Goal: Information Seeking & Learning: Learn about a topic

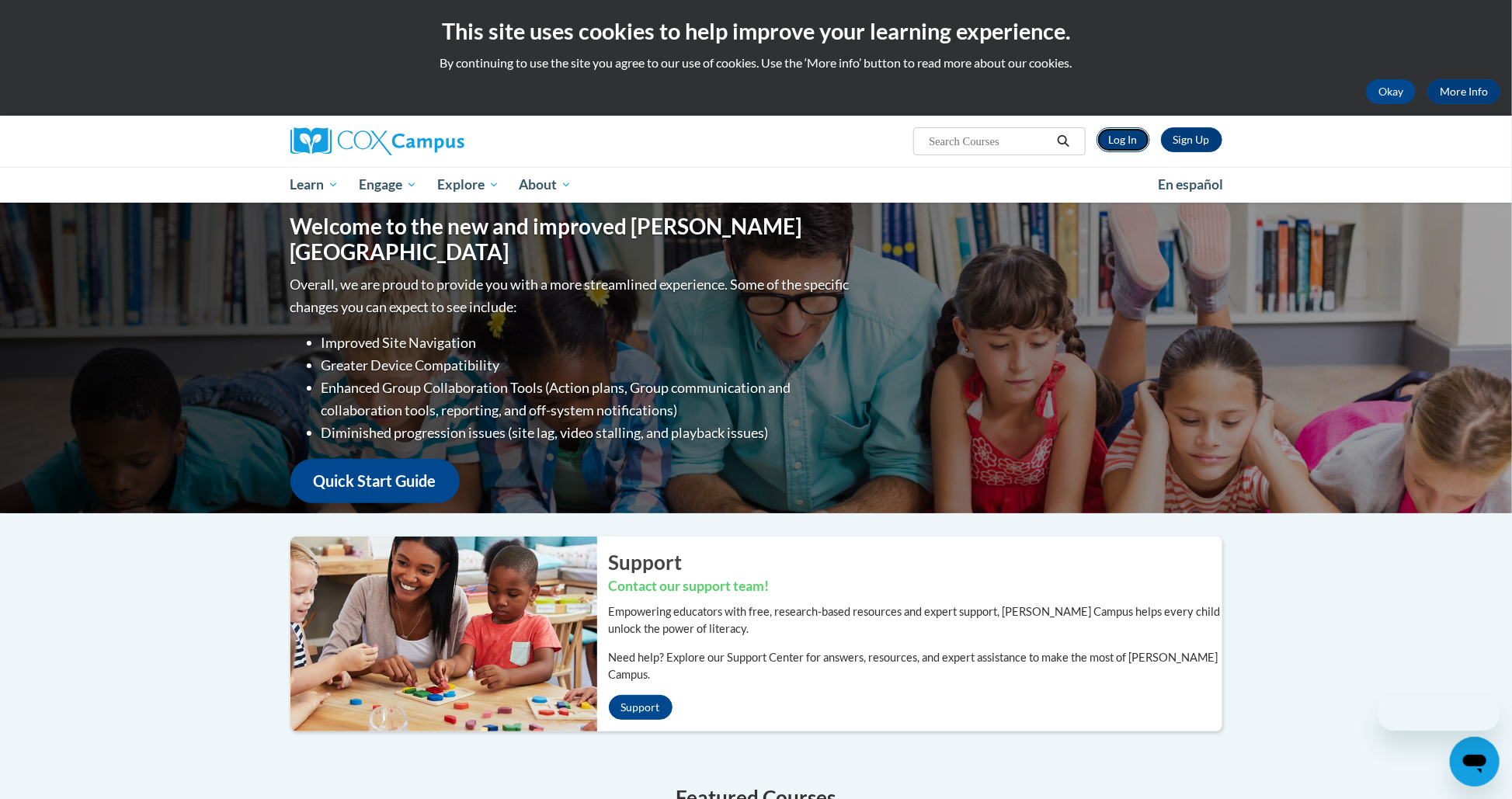
click at [1116, 146] on link "Log In" at bounding box center [1123, 139] width 53 height 25
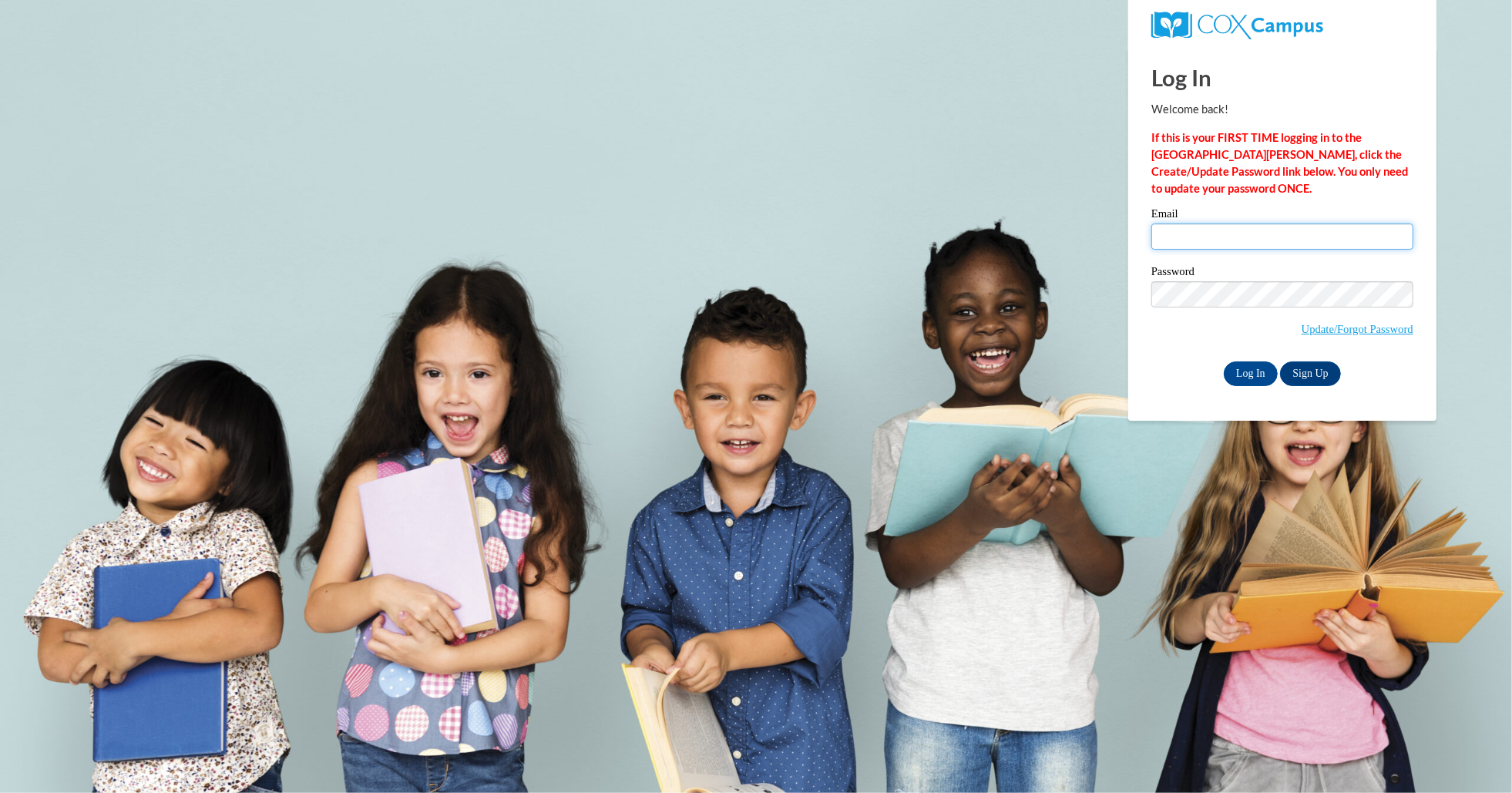
click at [1203, 238] on input "Email" at bounding box center [1282, 236] width 262 height 26
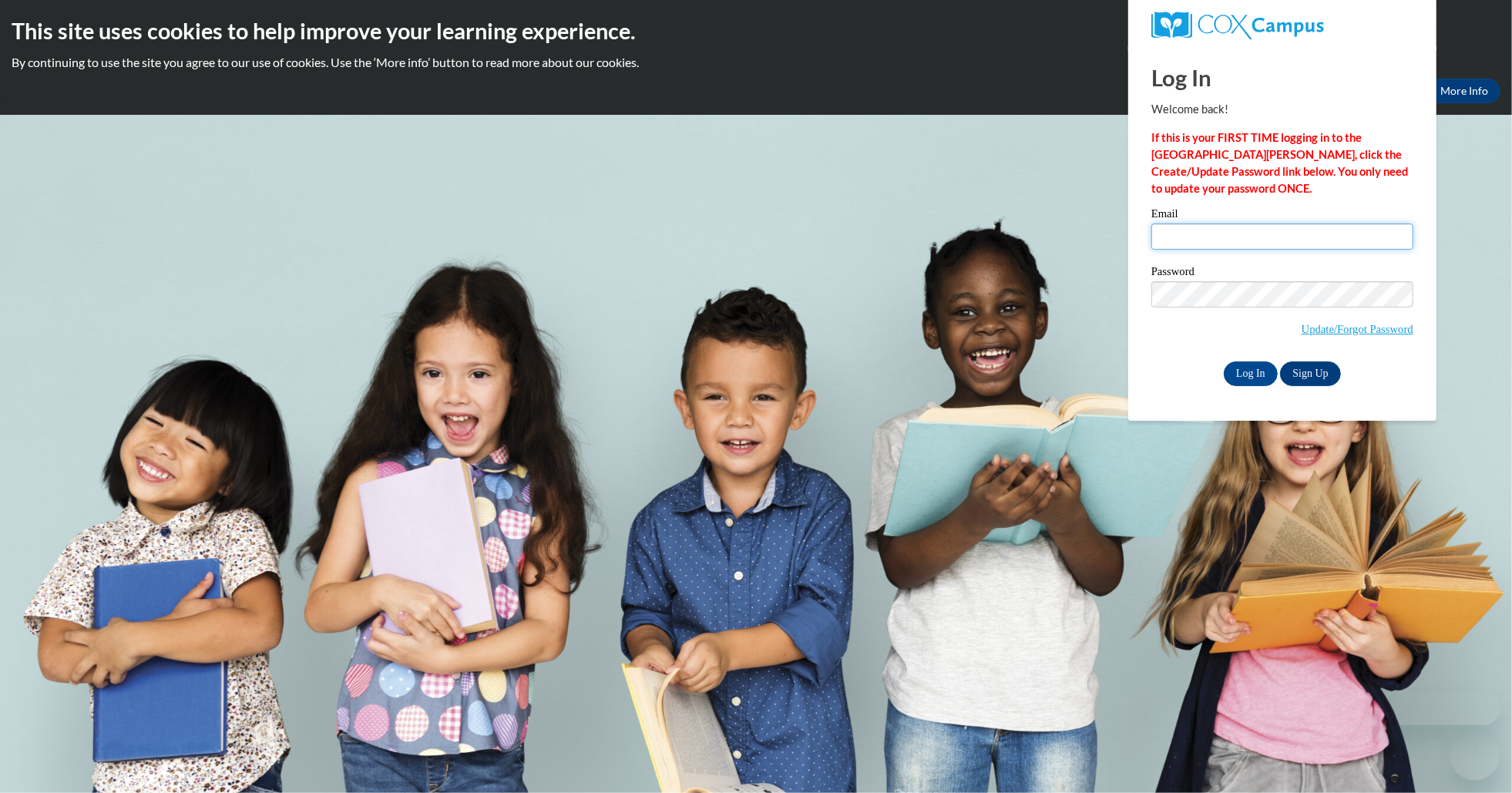
type input "suyapa.canales@tntp.org"
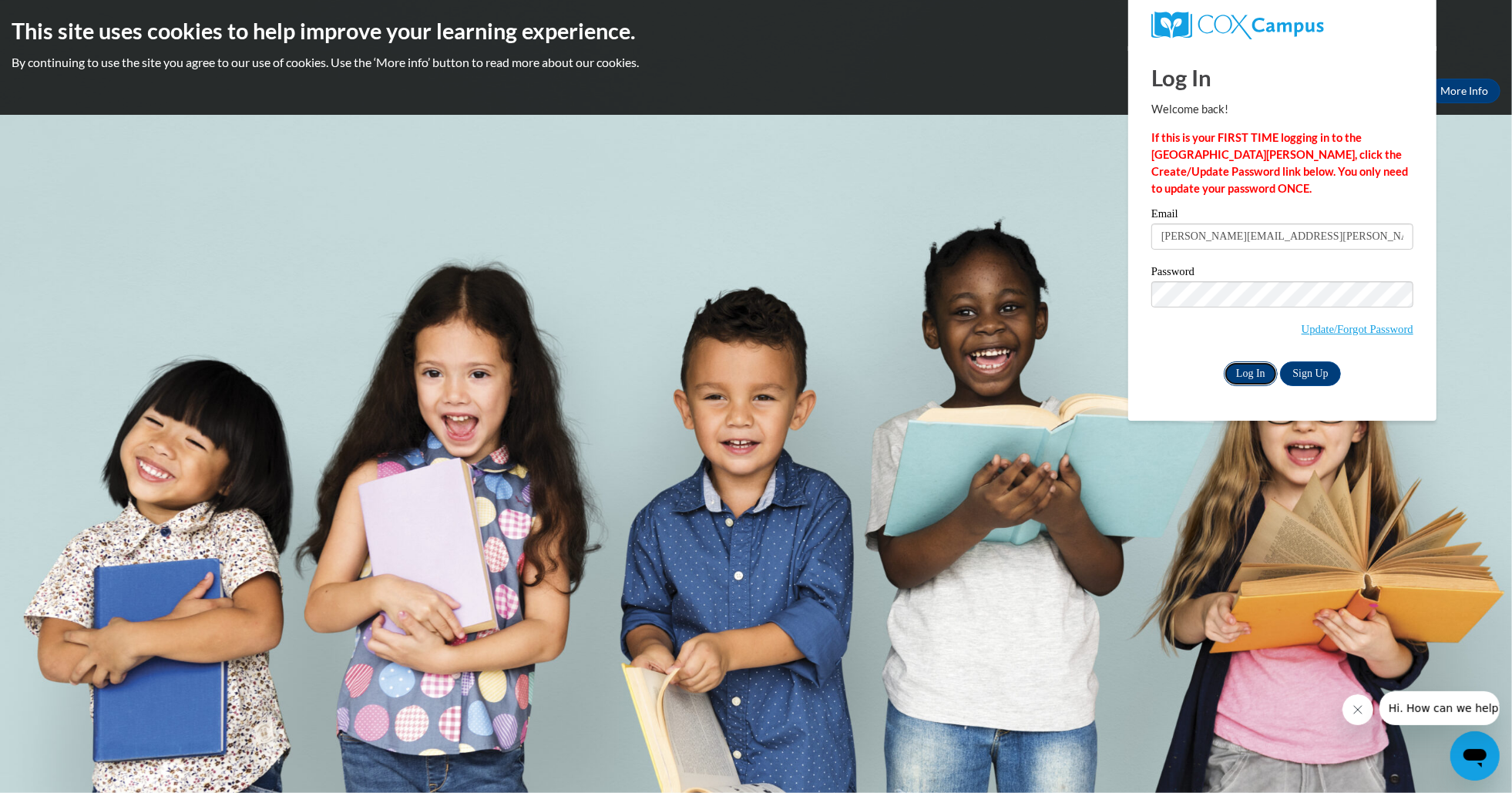
click at [1253, 374] on input "Log In" at bounding box center [1250, 374] width 54 height 25
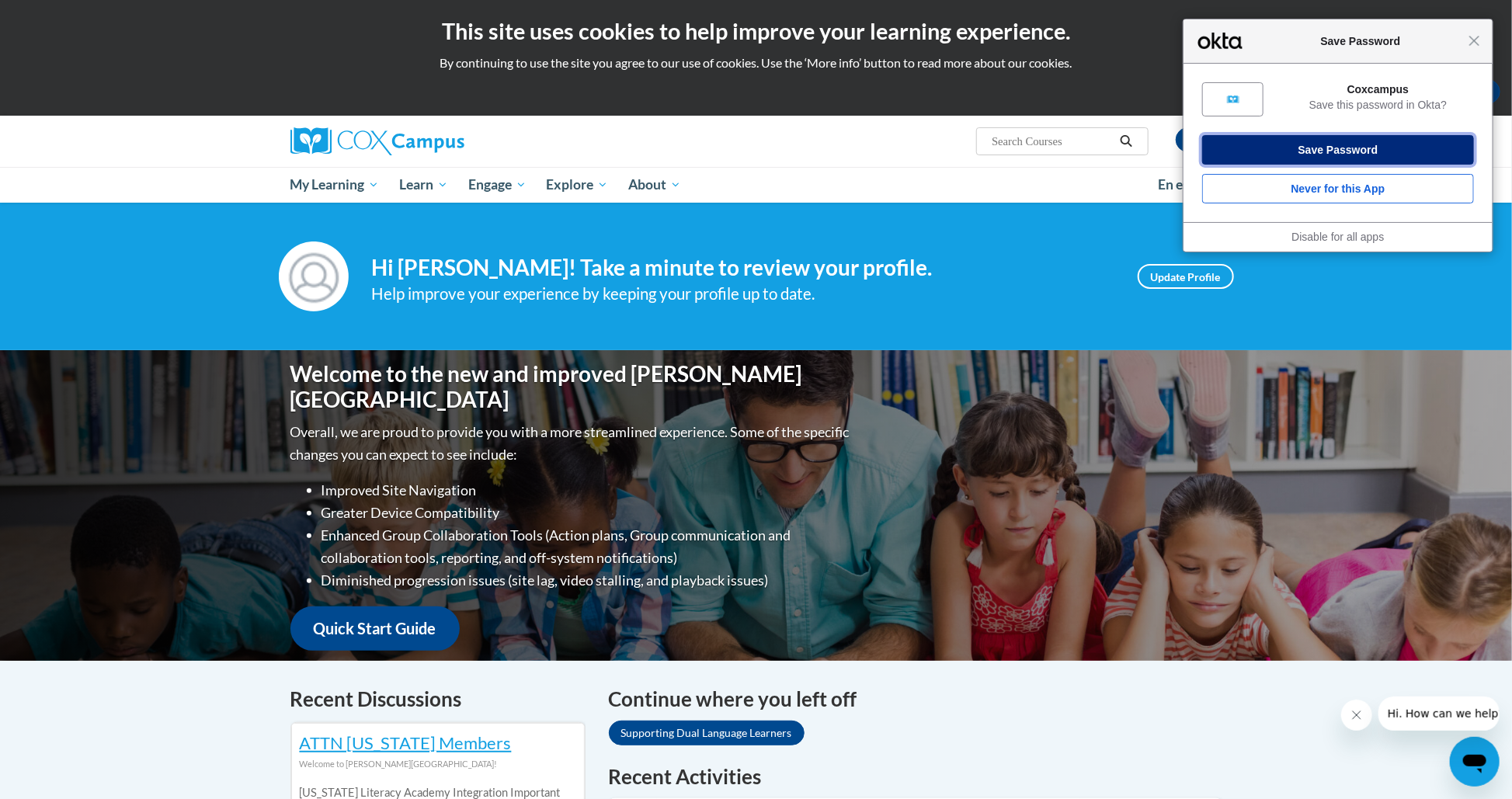
click at [1365, 145] on button "Save Password" at bounding box center [1337, 150] width 272 height 30
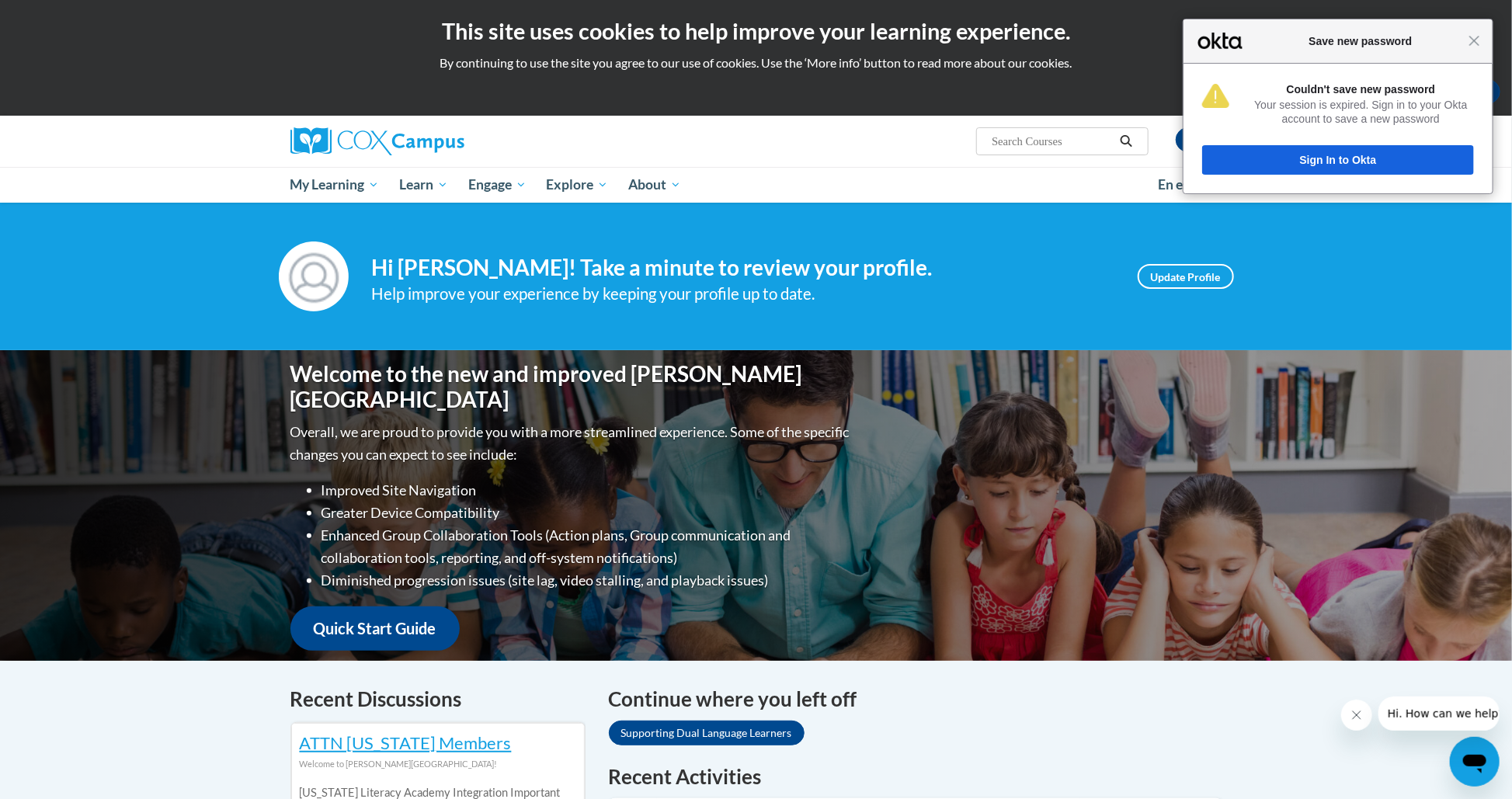
click at [1020, 267] on h4 "Hi Suyapa Canales! Take a minute to review your profile." at bounding box center [742, 268] width 742 height 27
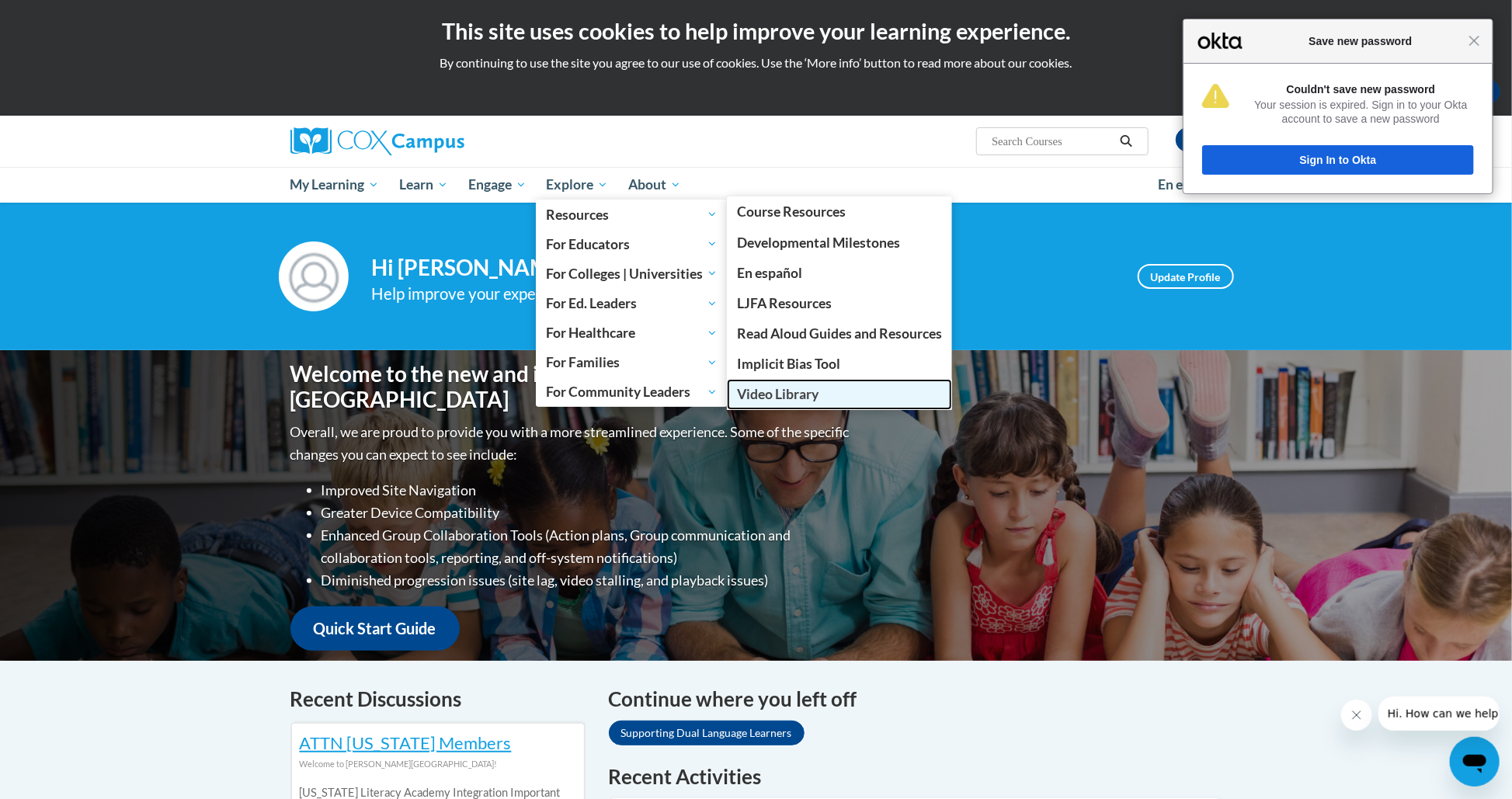
click at [779, 400] on span "Video Library" at bounding box center [777, 394] width 81 height 16
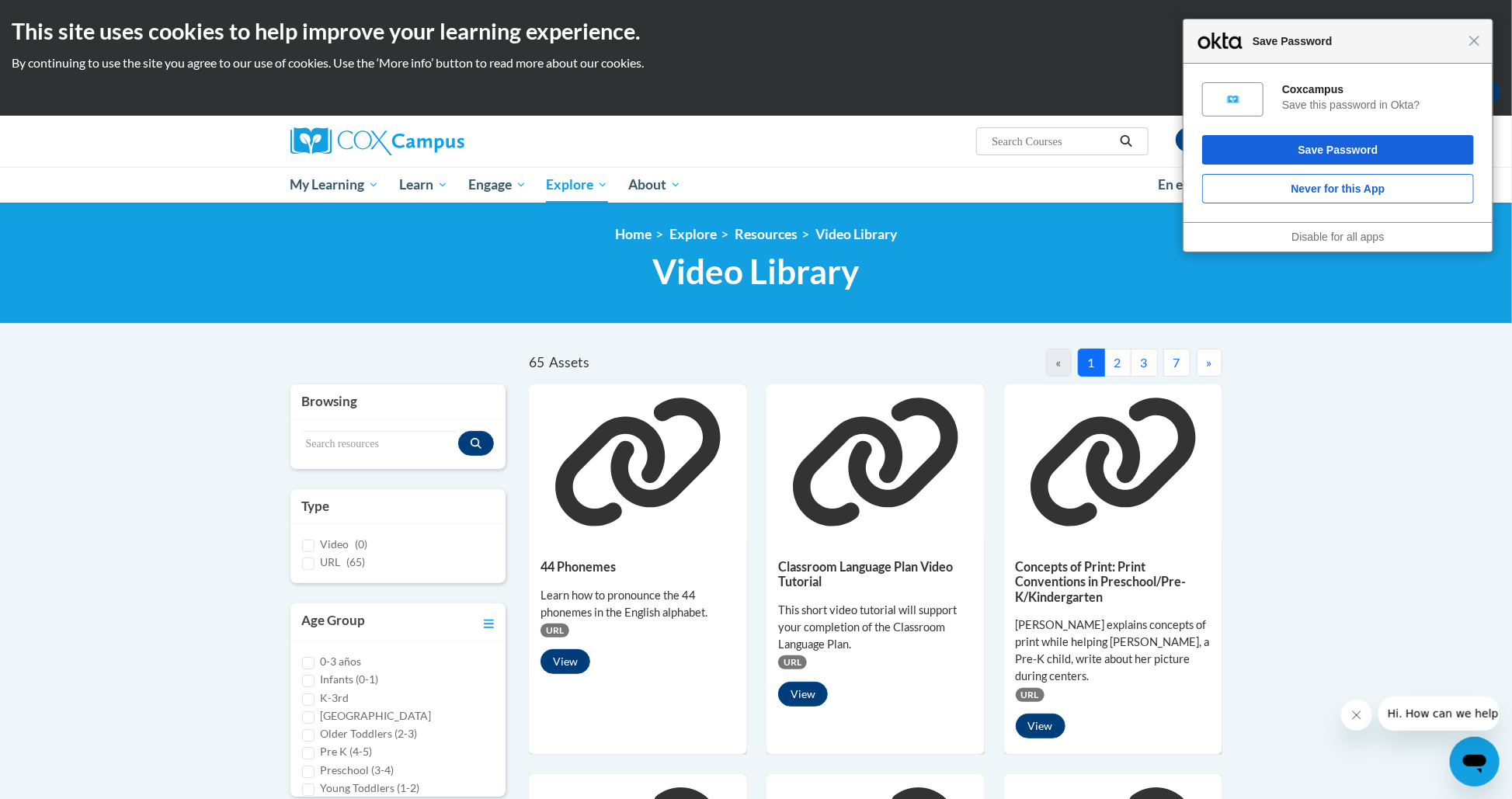
click at [1201, 367] on button "»" at bounding box center [1210, 363] width 26 height 28
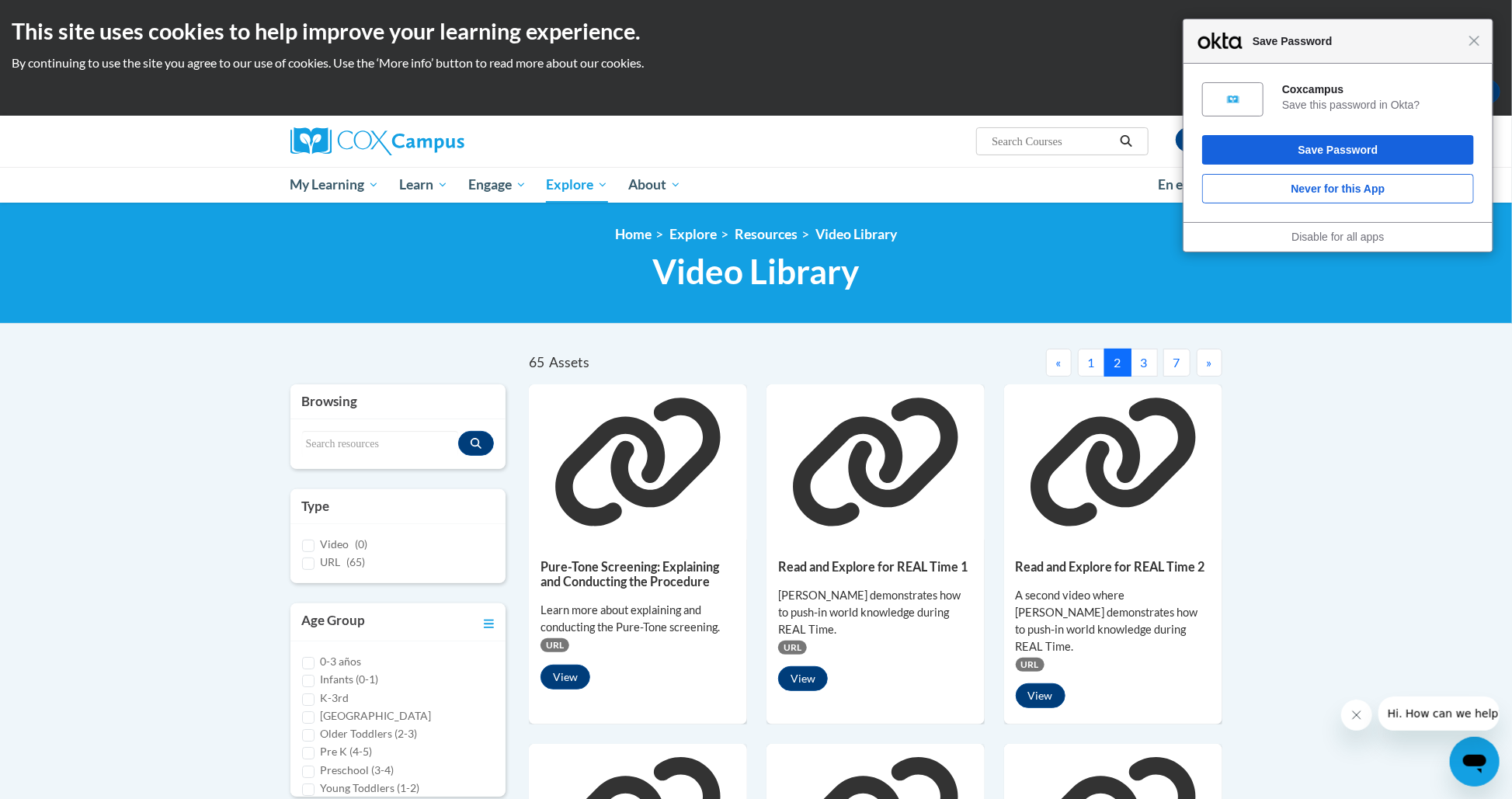
click at [1148, 358] on button "3" at bounding box center [1144, 363] width 27 height 28
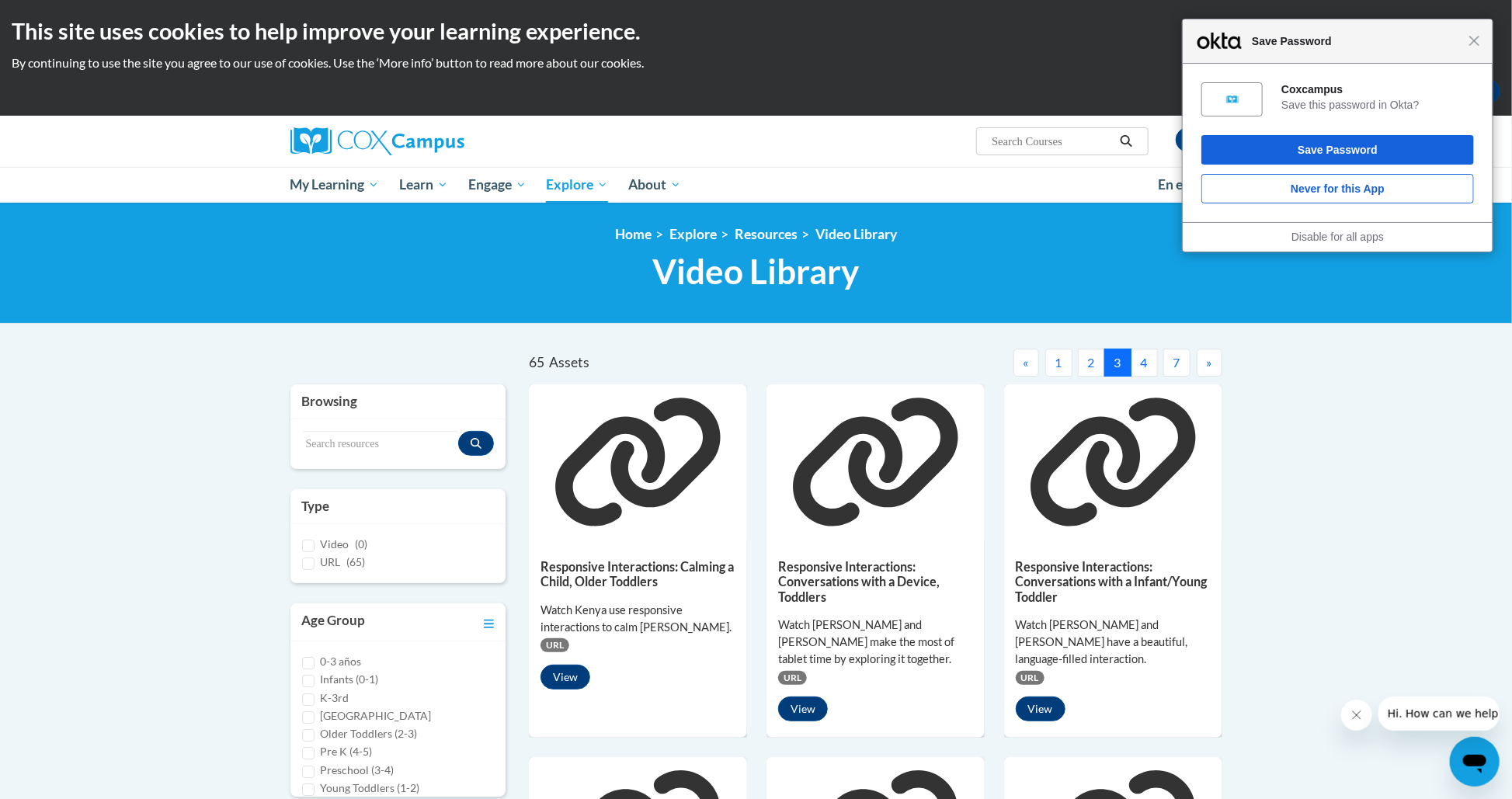
click at [1477, 51] on div "Close Save Password" at bounding box center [1337, 41] width 309 height 44
click at [1478, 35] on span "Close" at bounding box center [1475, 40] width 11 height 11
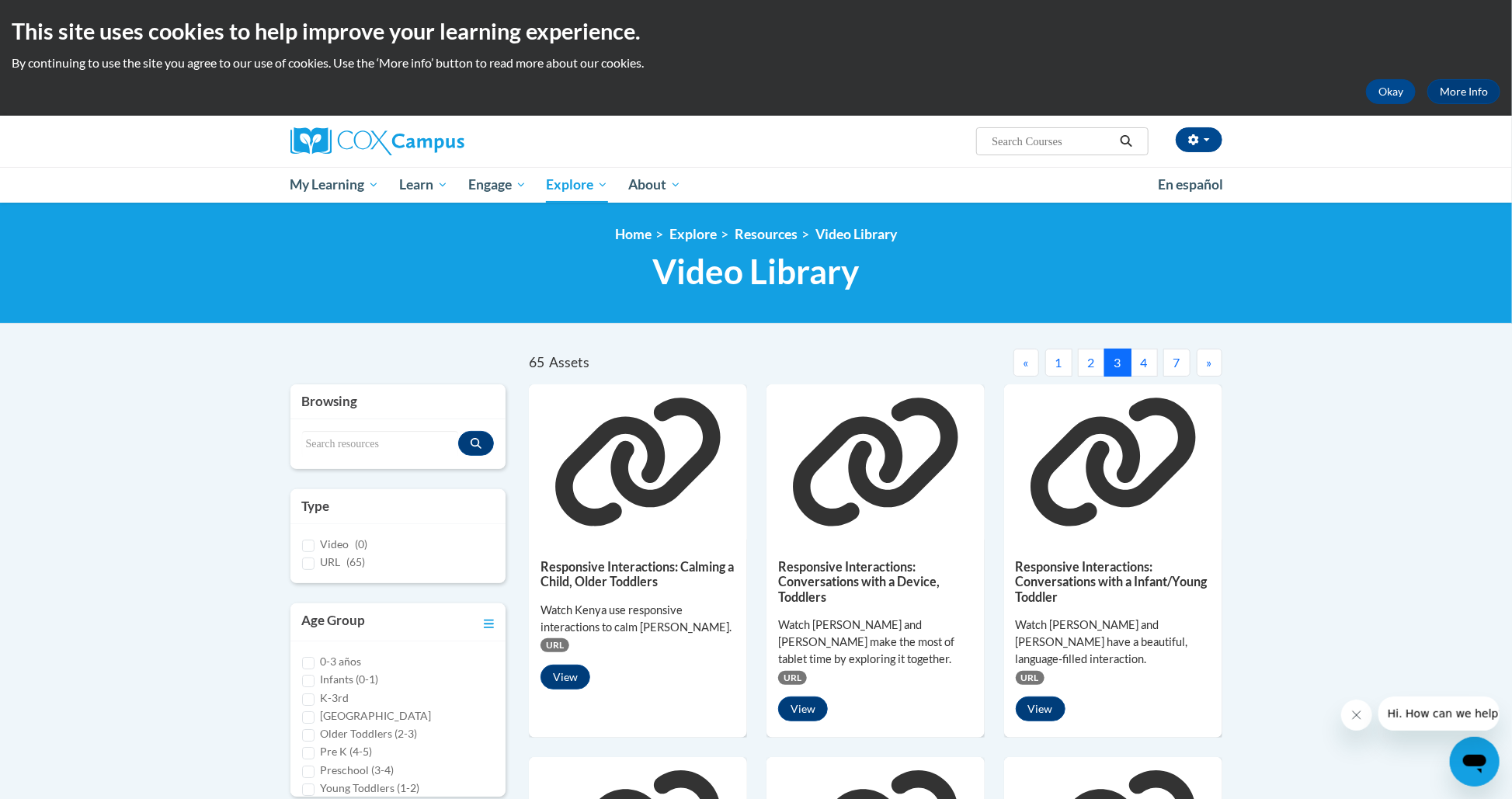
click at [1151, 369] on button "4" at bounding box center [1144, 363] width 27 height 28
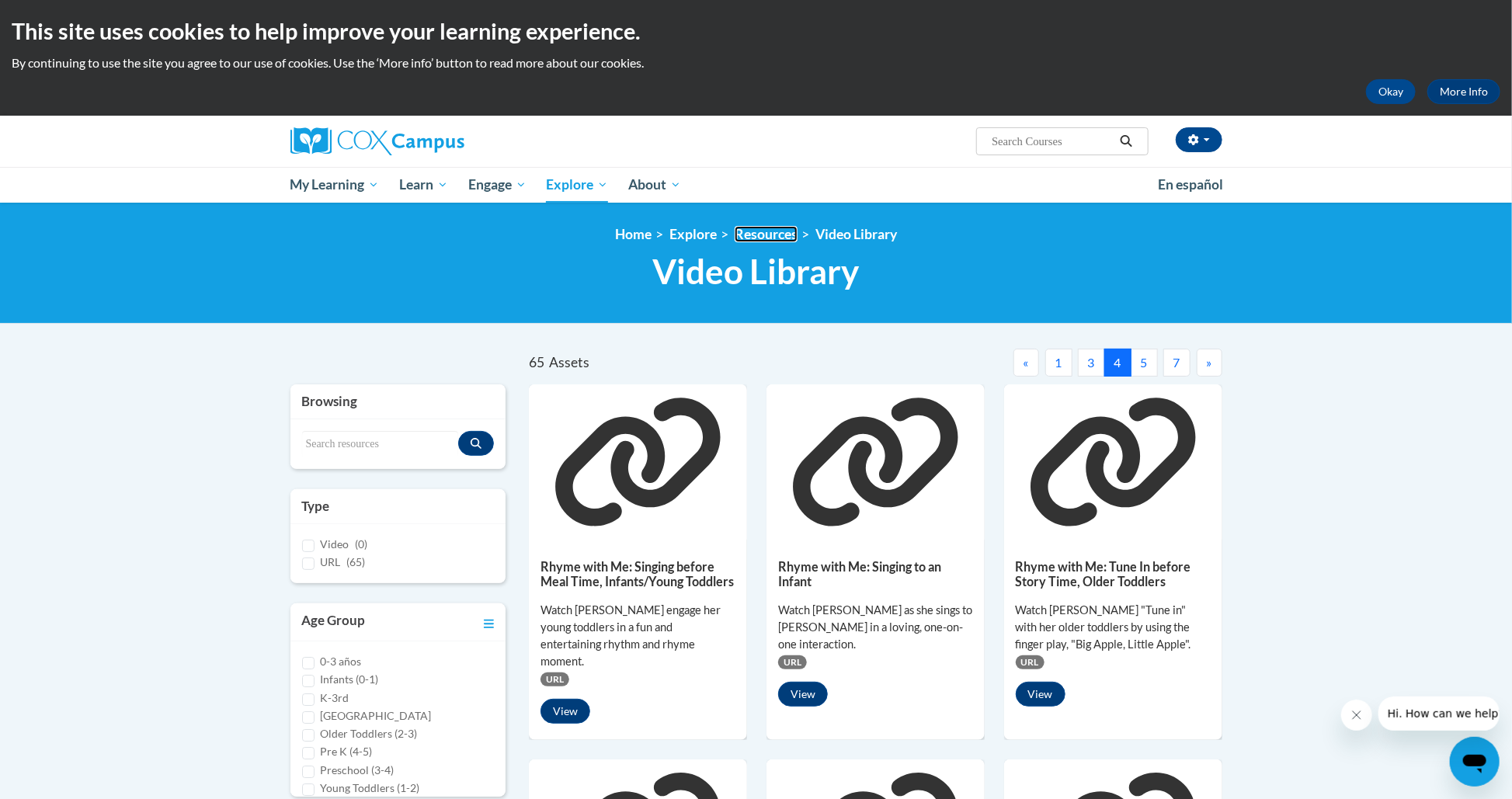
click at [748, 235] on link "Resources" at bounding box center [766, 234] width 63 height 16
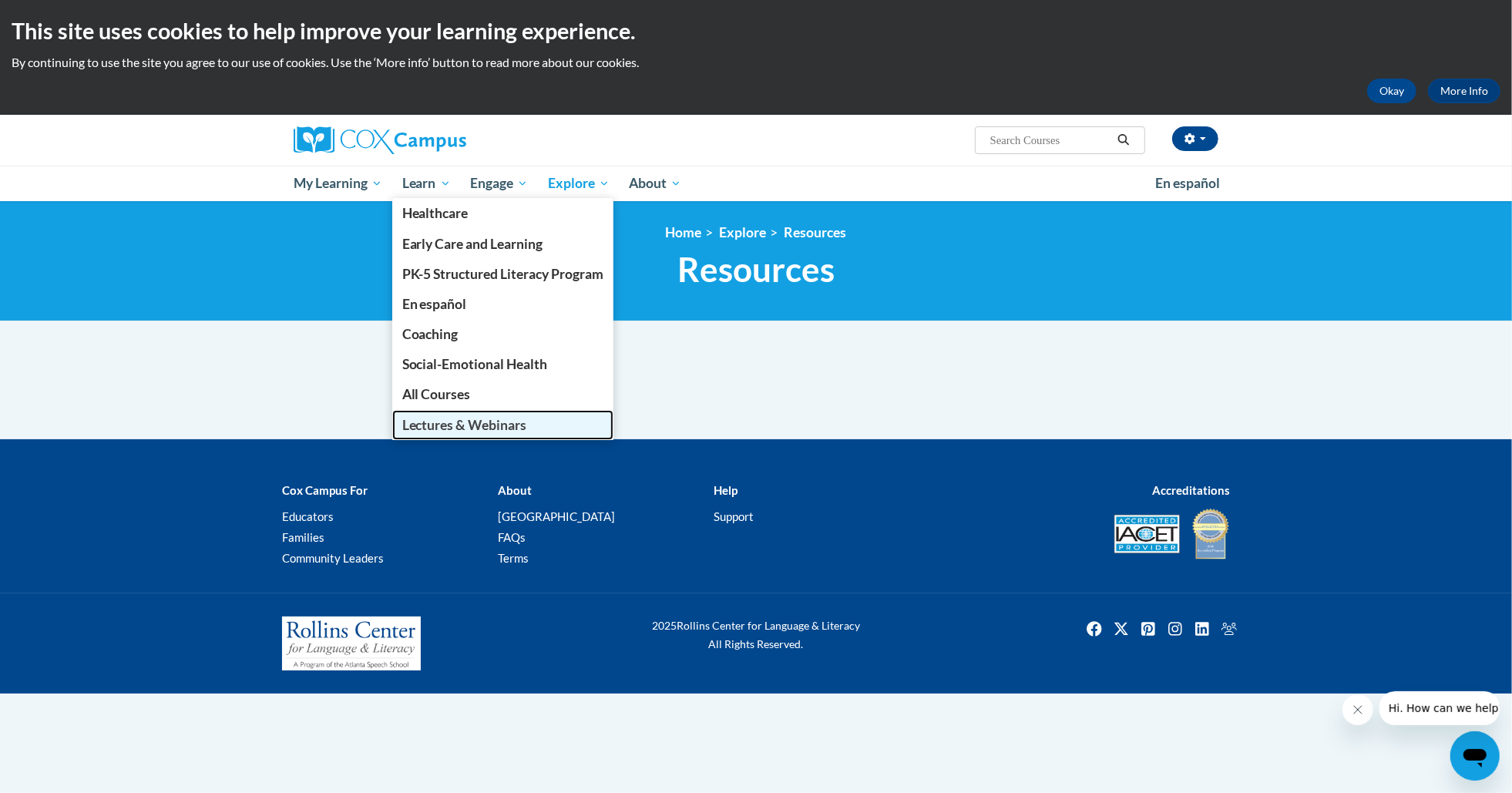
click at [461, 432] on span "Lectures & Webinars" at bounding box center [465, 425] width 125 height 16
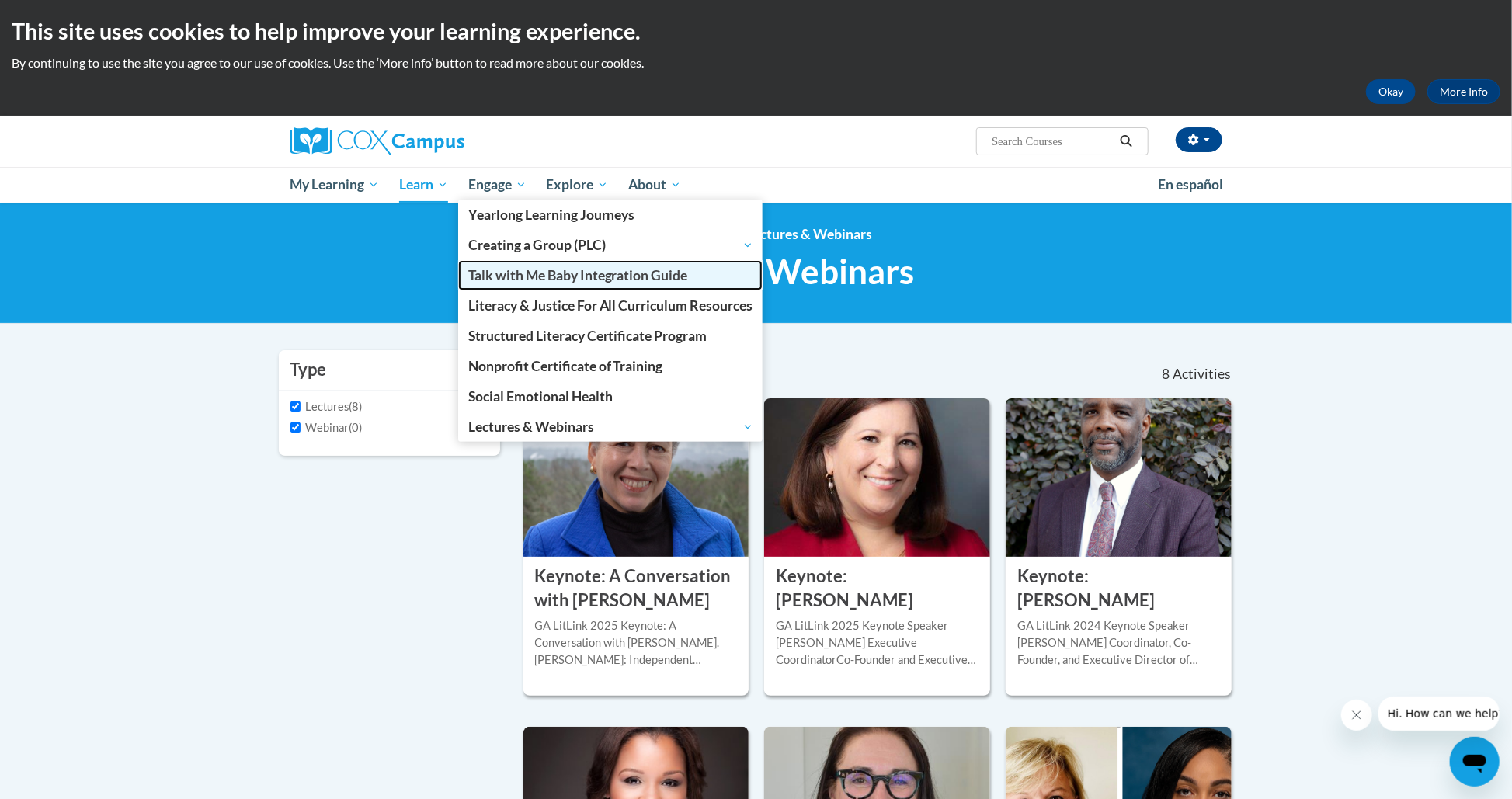
click at [517, 274] on span "Talk with Me Baby Integration Guide" at bounding box center [578, 275] width 220 height 16
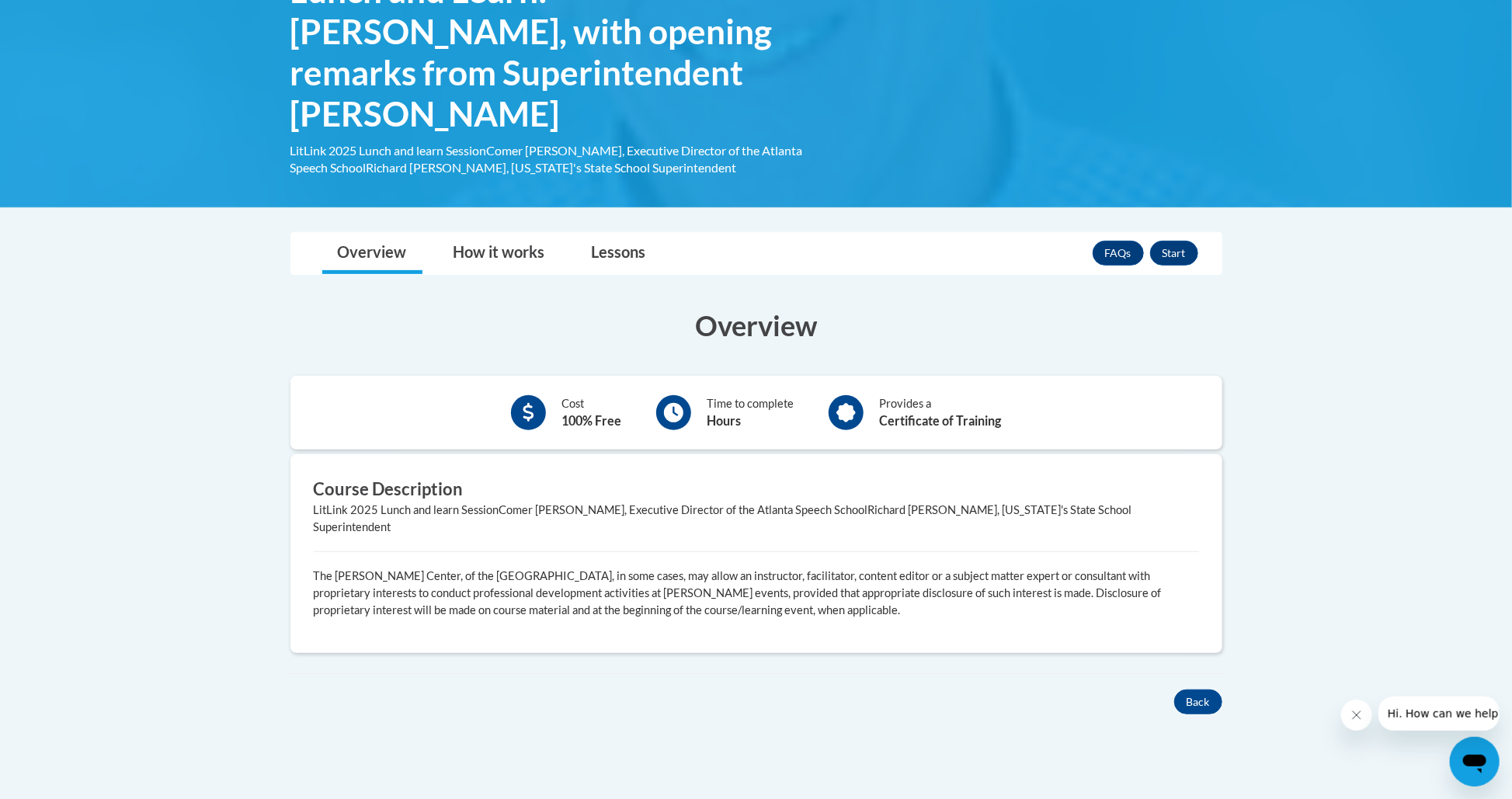
scroll to position [310, 0]
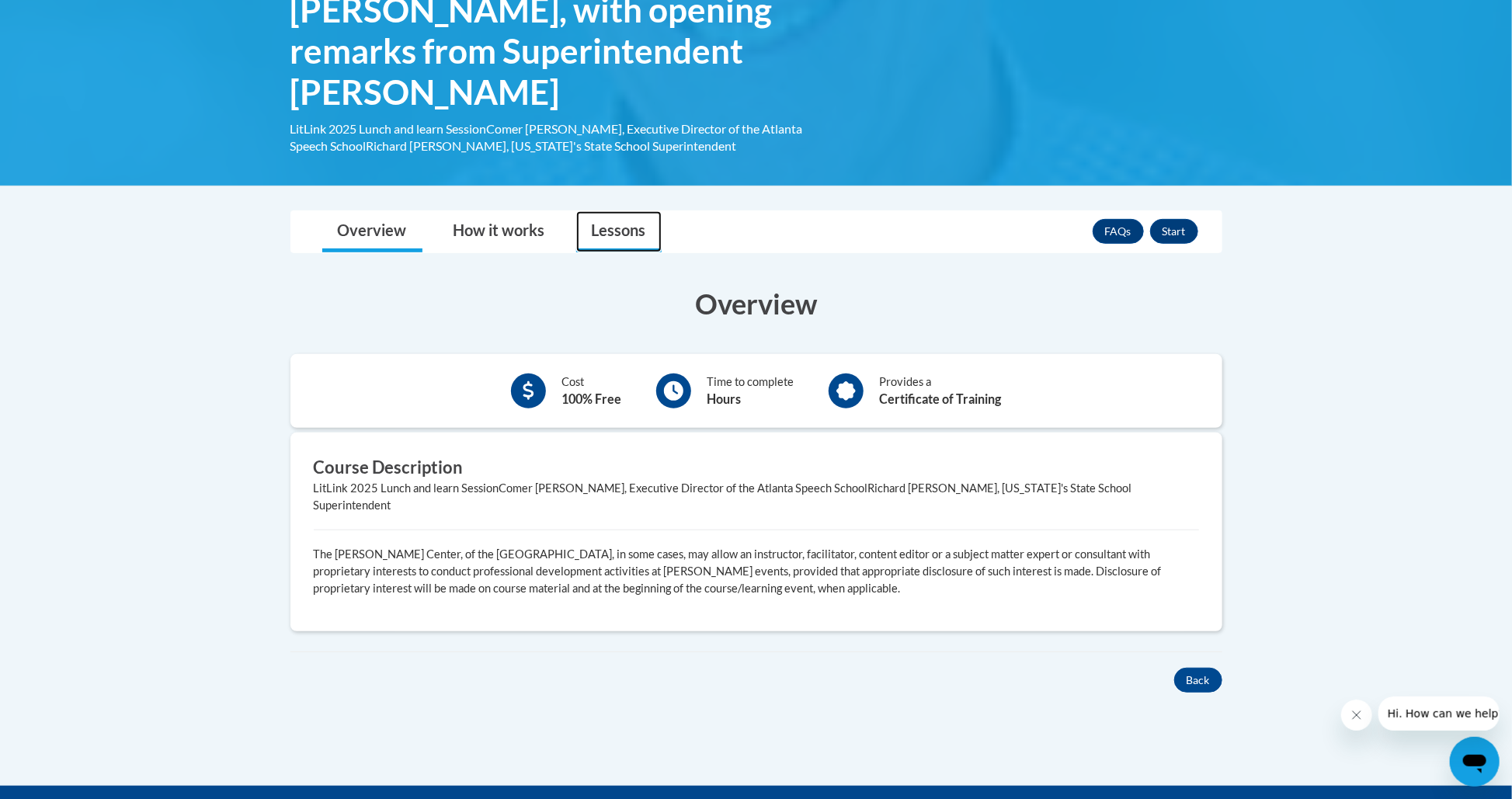
click at [593, 211] on link "Lessons" at bounding box center [619, 231] width 85 height 41
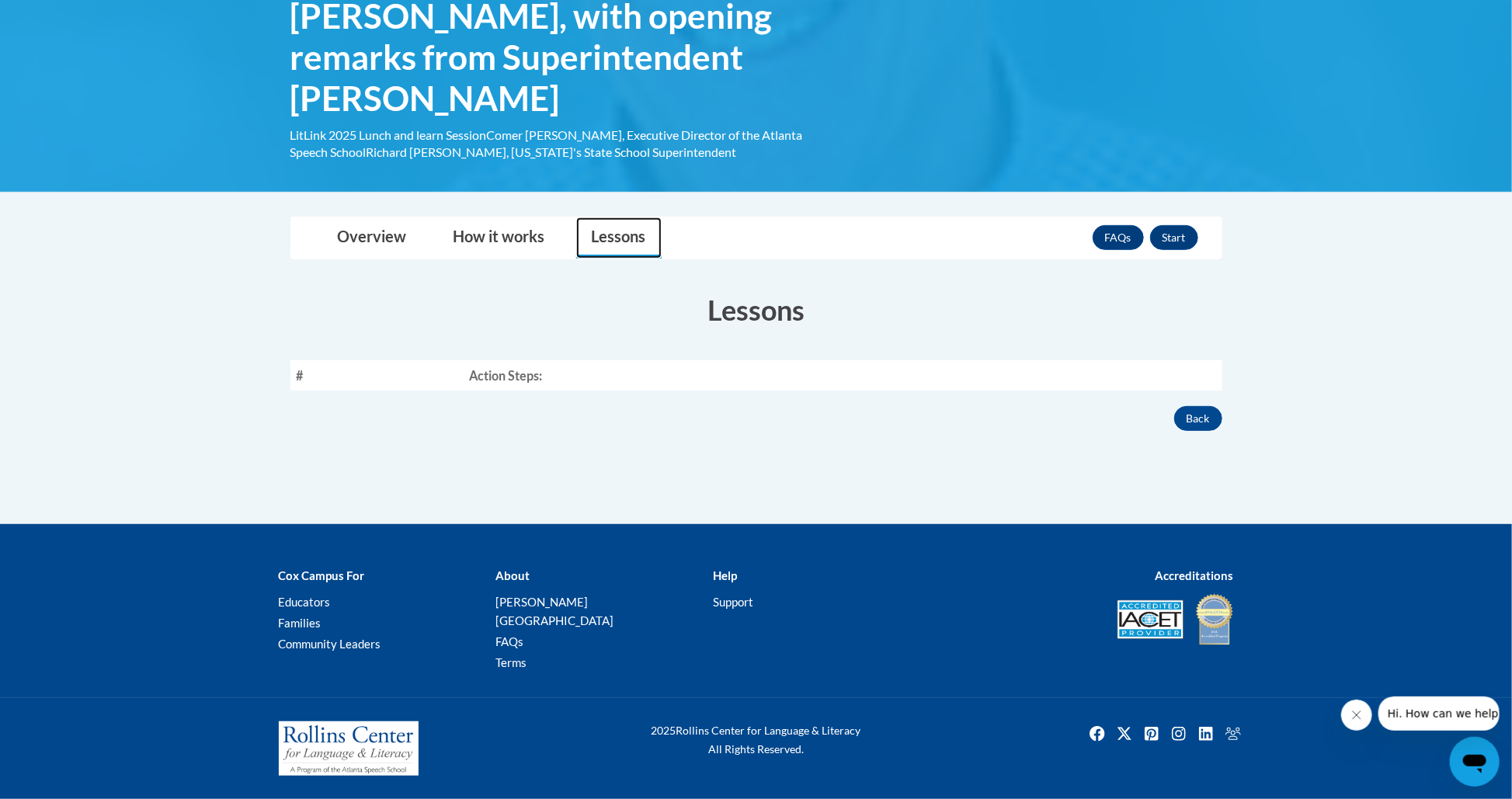
scroll to position [243, 0]
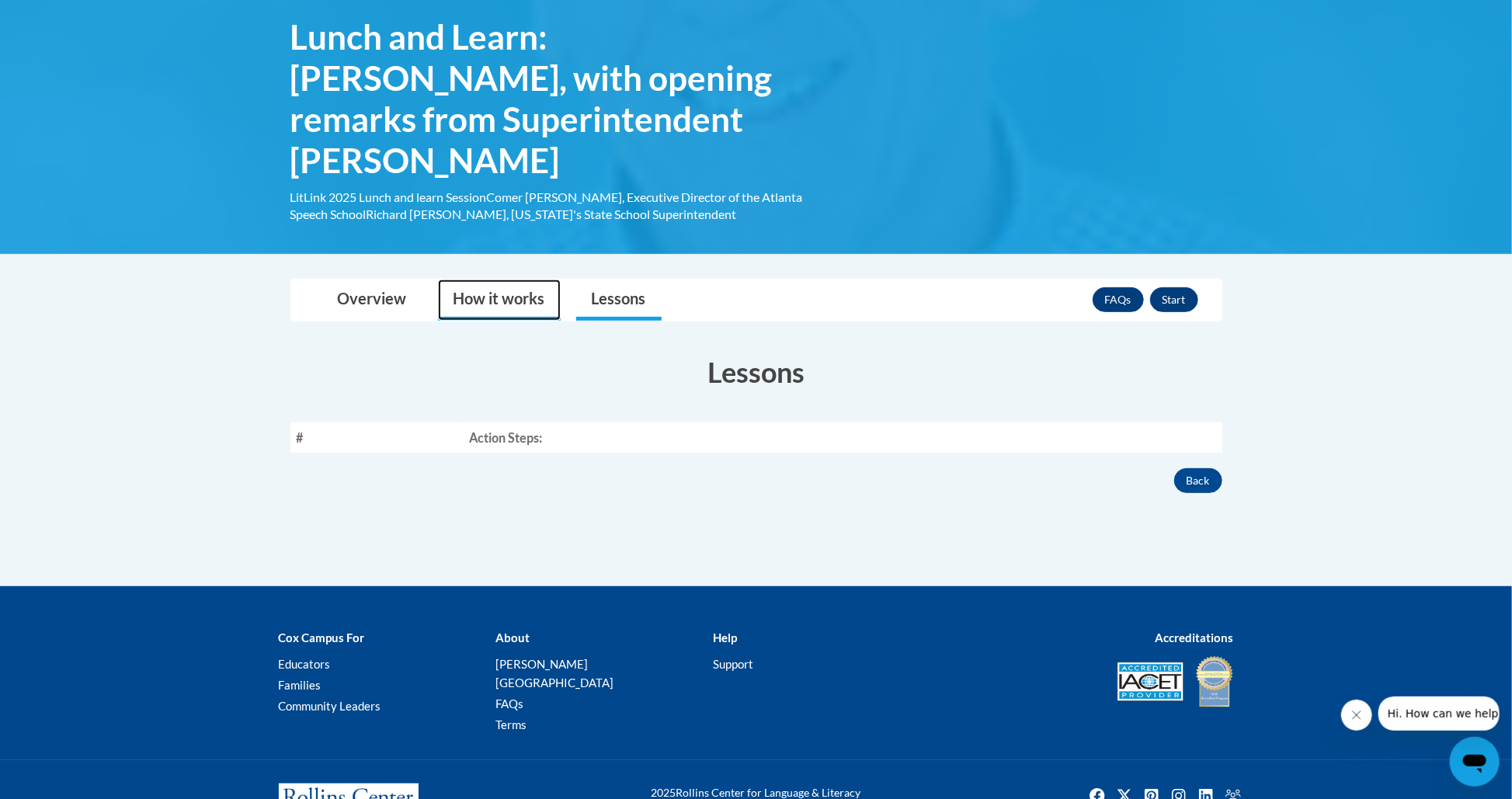
click at [479, 280] on link "How it works" at bounding box center [499, 300] width 123 height 41
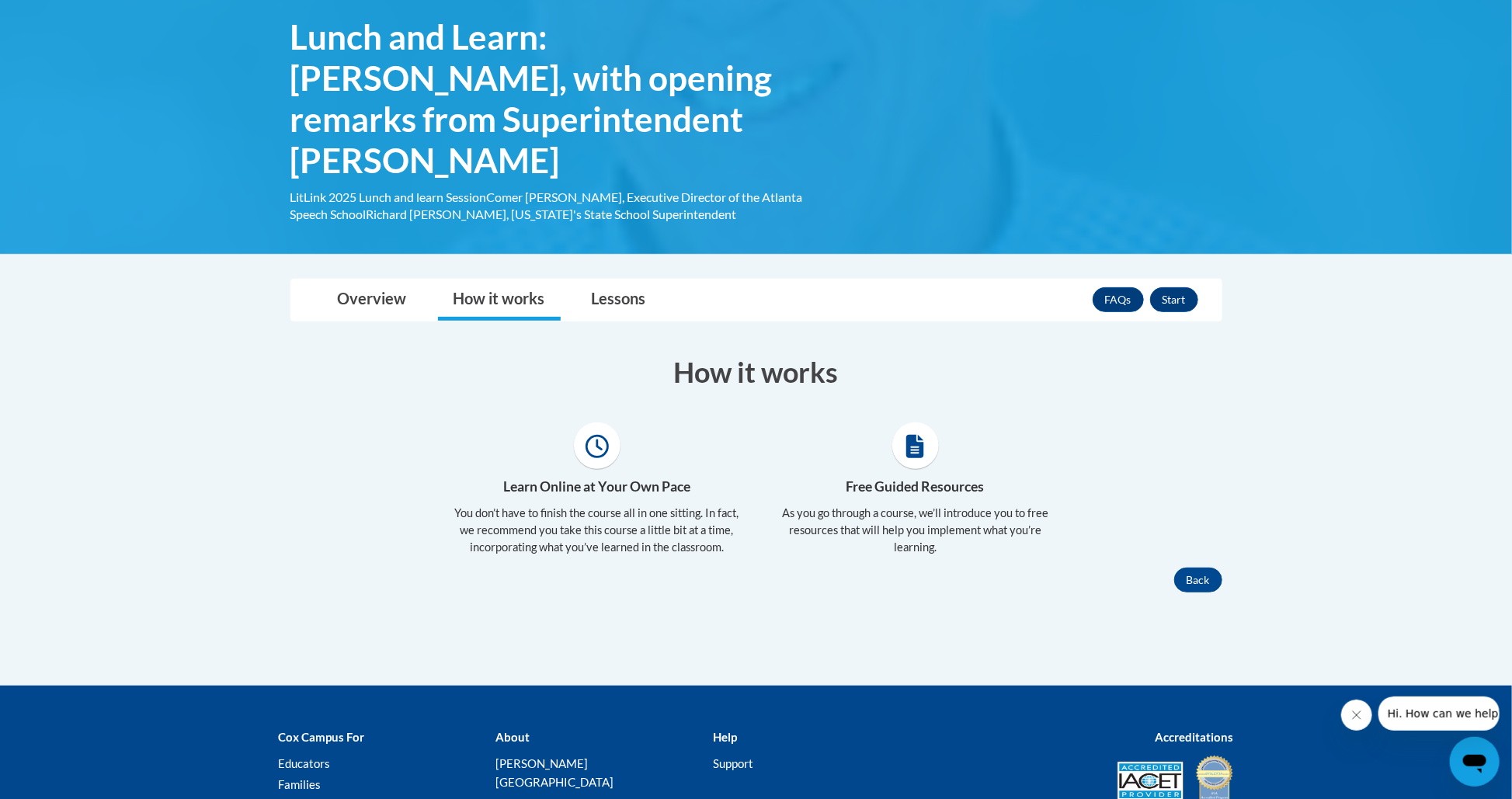
click at [286, 279] on div "Toggle navigation Overview How it works Lessons FAQs Start Overview Cost 100% F…" at bounding box center [756, 435] width 955 height 314
click at [350, 280] on link "Overview" at bounding box center [372, 300] width 100 height 41
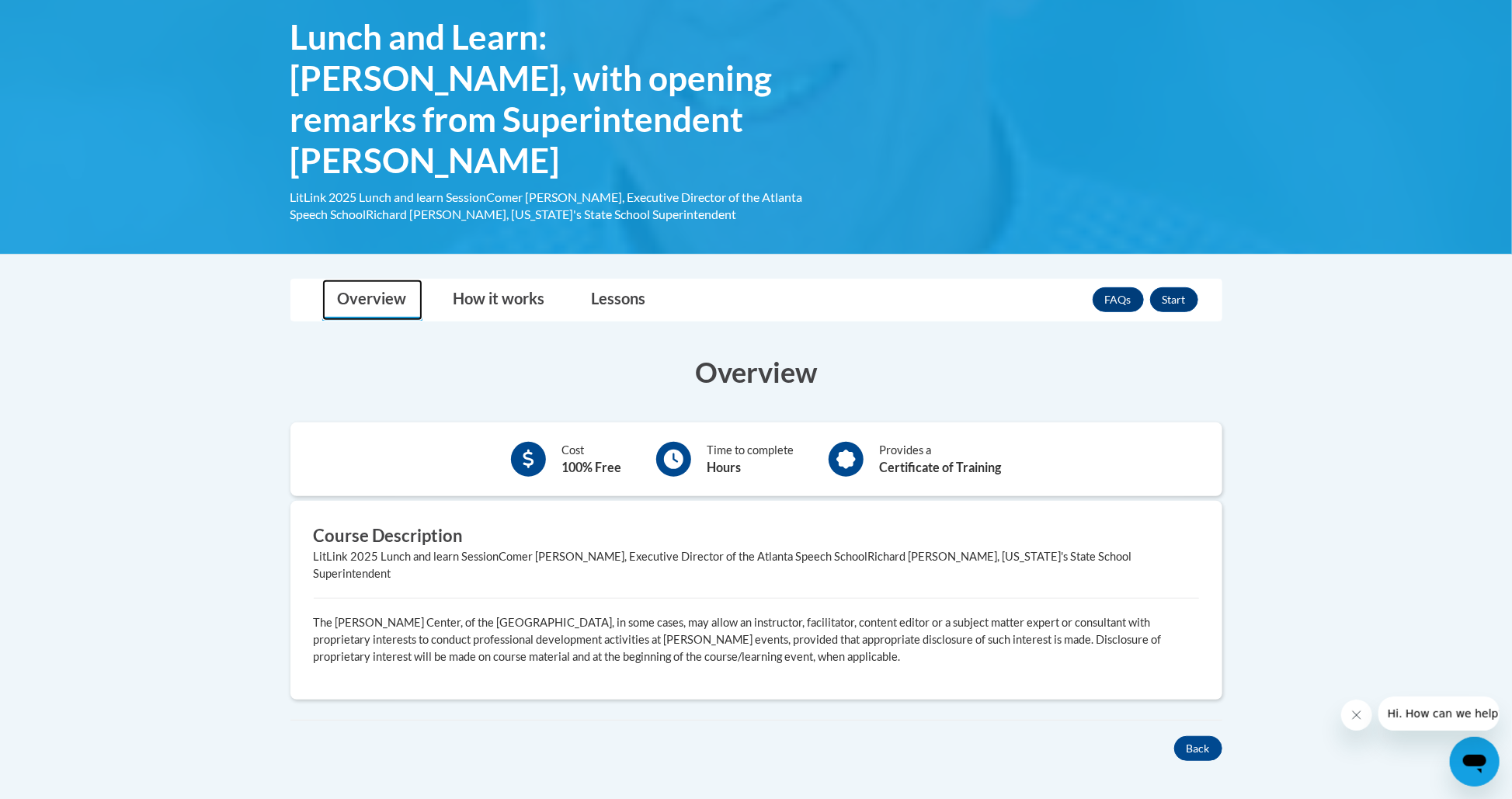
scroll to position [0, 0]
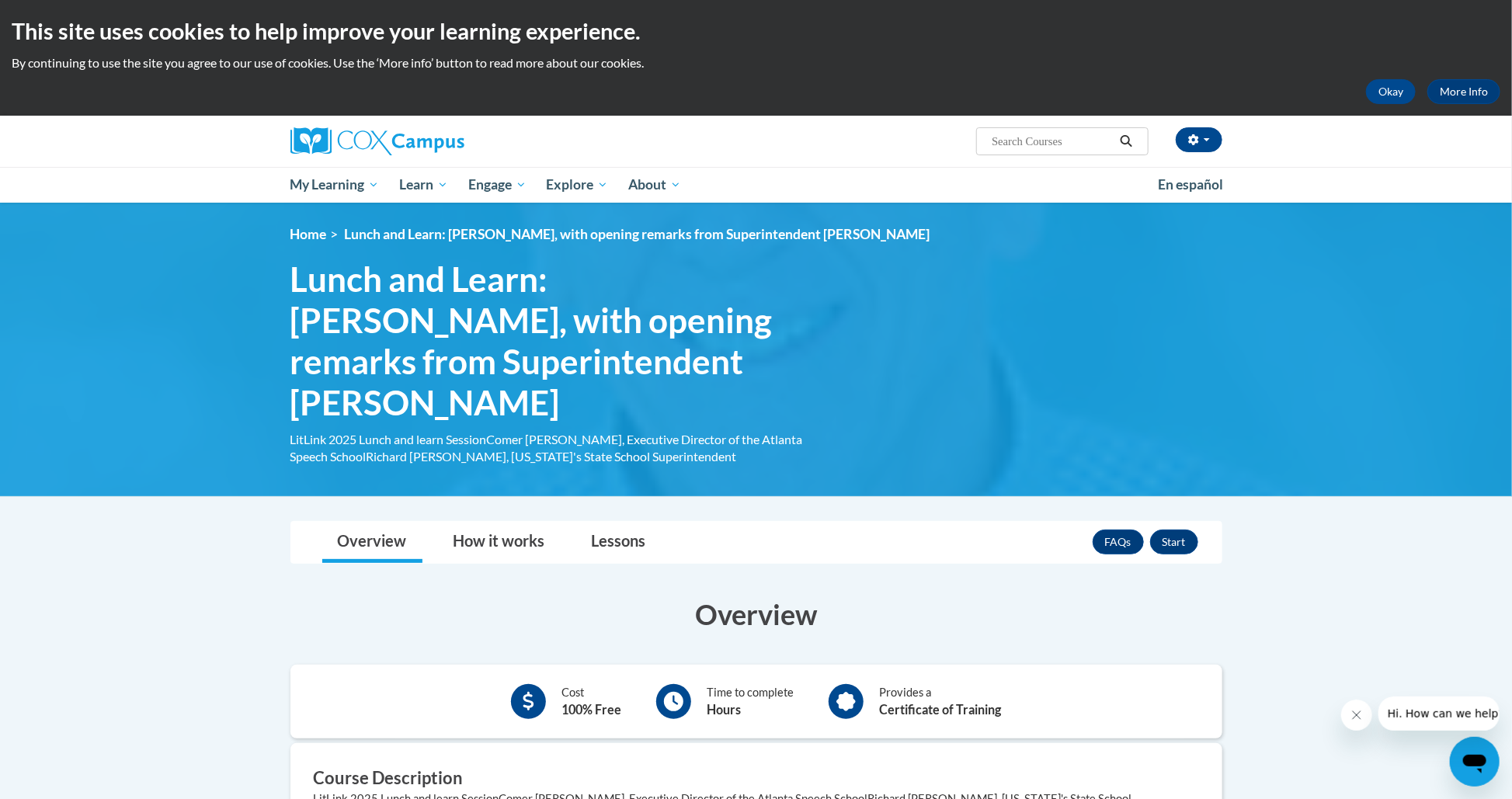
click at [889, 353] on div "<en>My Learning</en><fr>New fr_My Learning</fr><it>New it_My Learning</it><de>N…" at bounding box center [756, 348] width 978 height 246
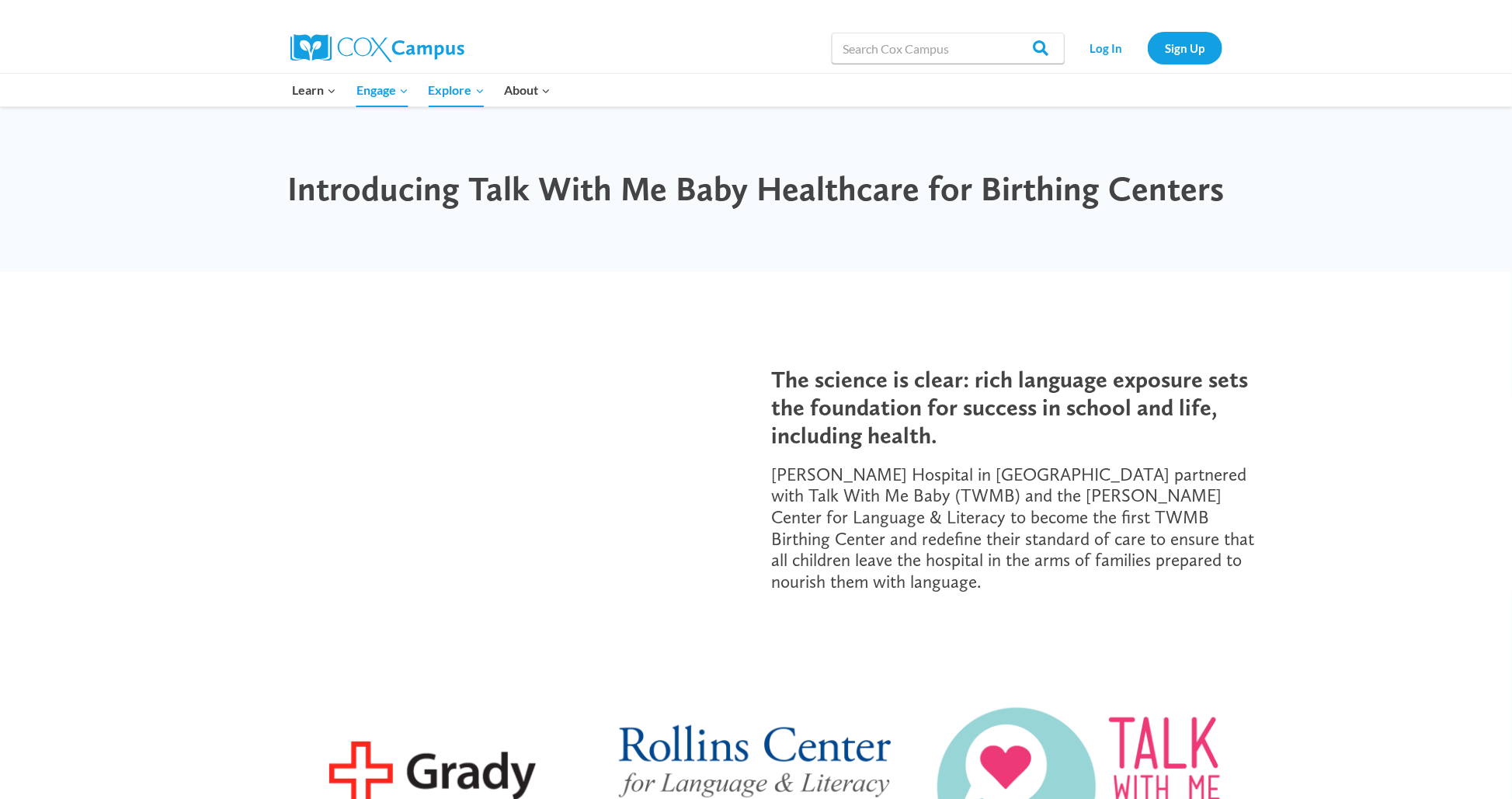
drag, startPoint x: 658, startPoint y: 265, endPoint x: 623, endPoint y: 252, distance: 37.3
click at [658, 264] on div "Introducing Talk With Me Baby Healthcare for Birthing Centers" at bounding box center [756, 189] width 1512 height 165
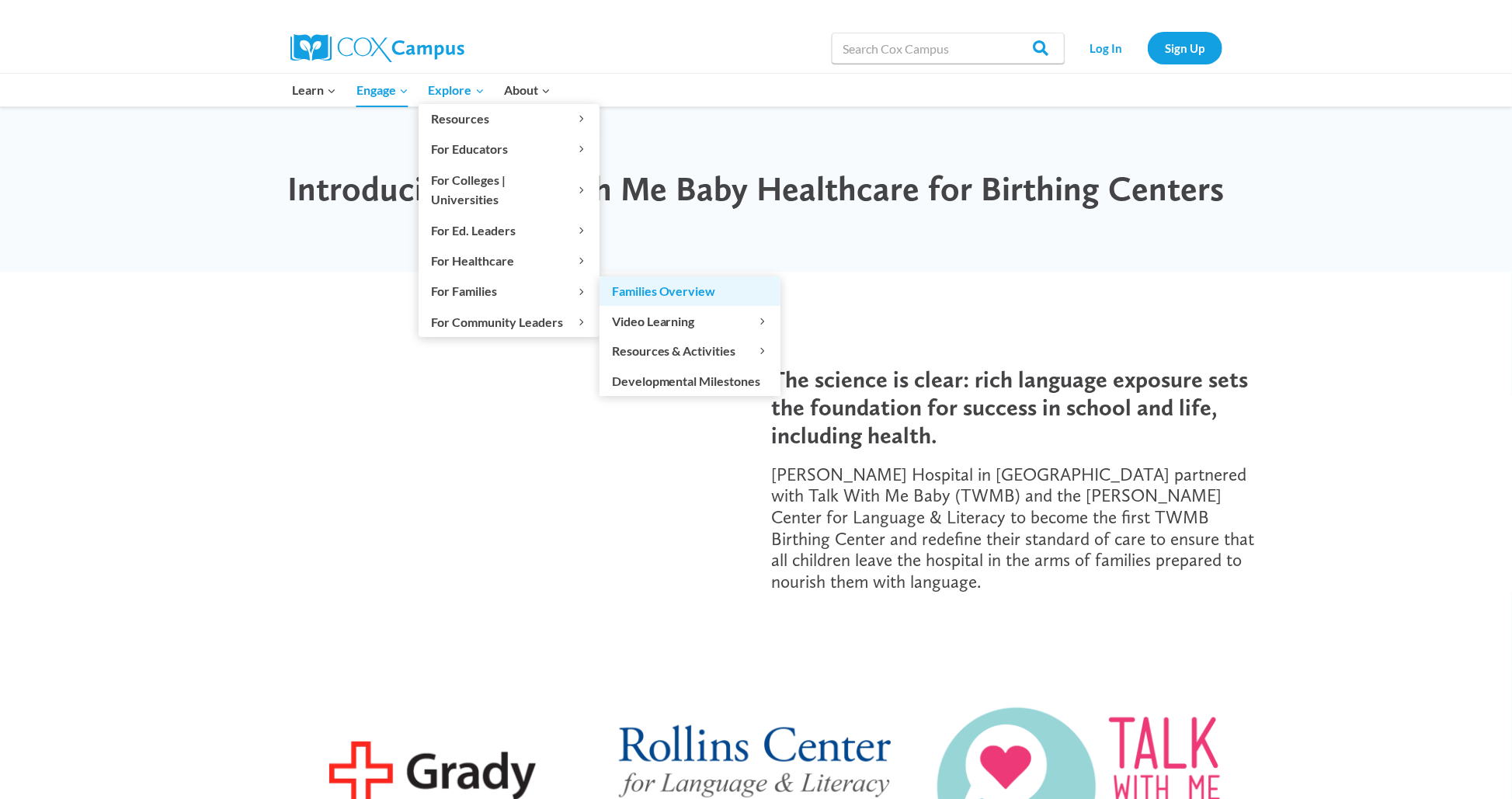
click at [679, 277] on link "Families Overview" at bounding box center [690, 291] width 181 height 30
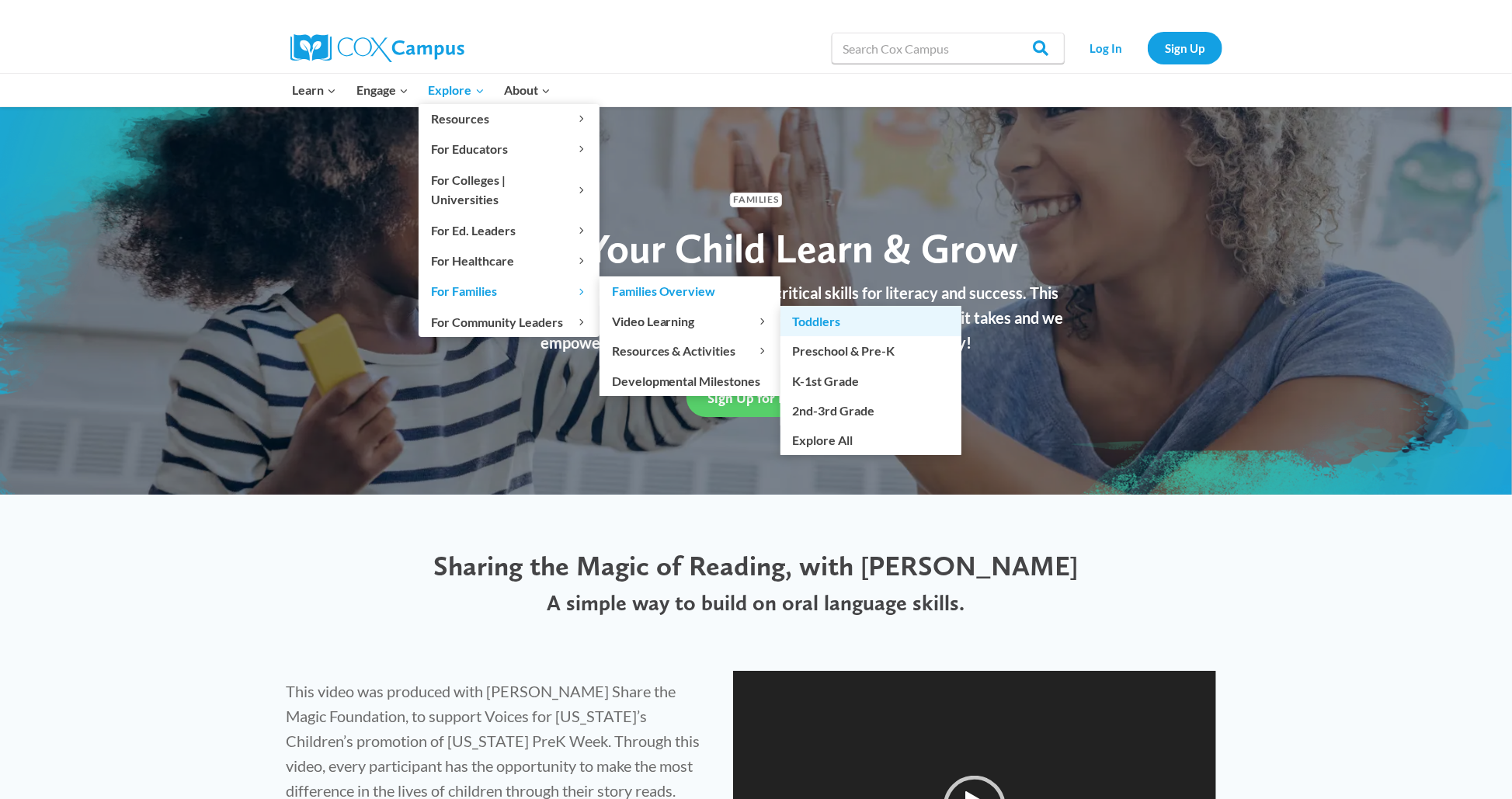
click at [822, 308] on link "Toddlers" at bounding box center [870, 321] width 181 height 30
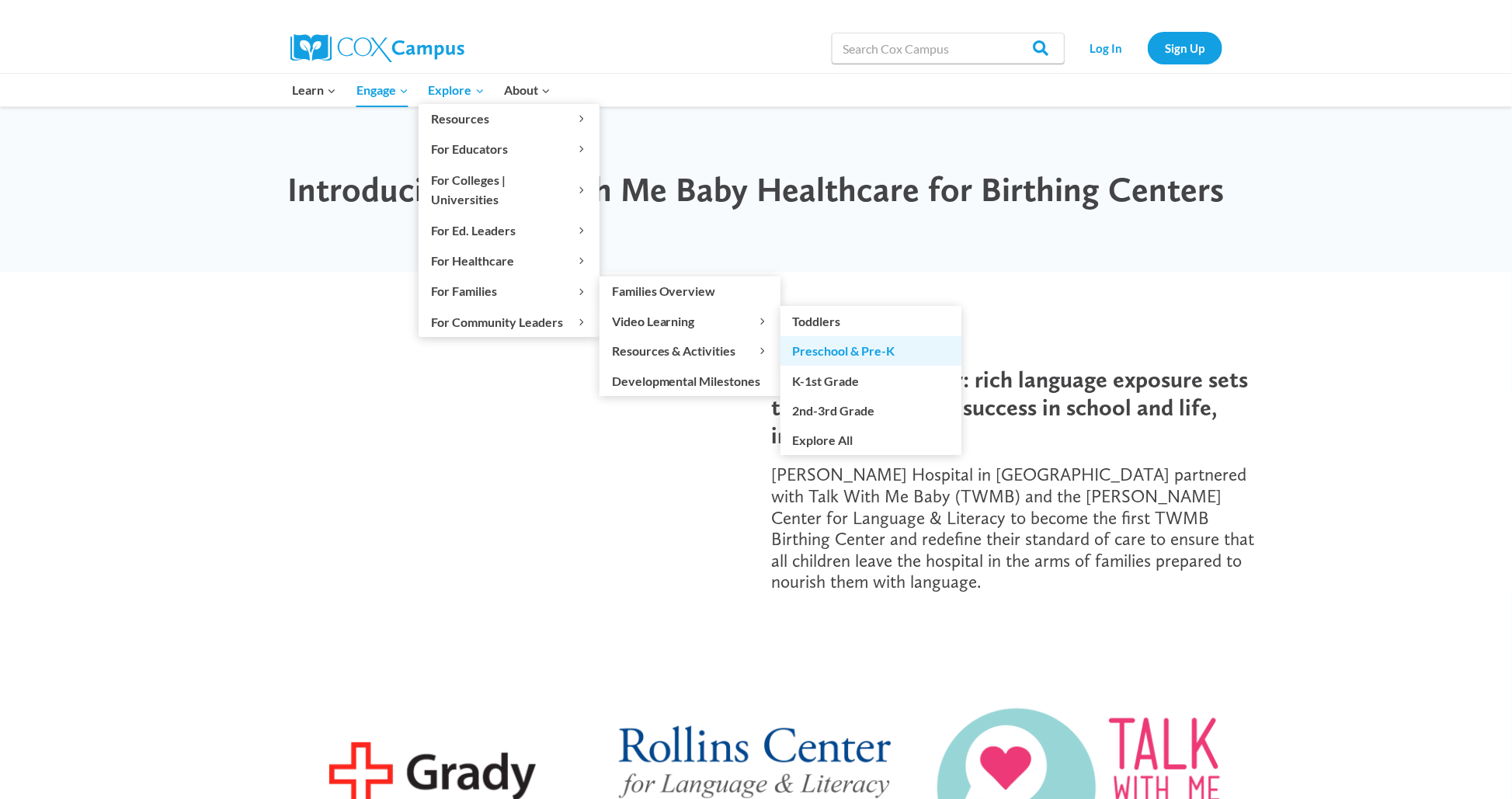
click at [866, 336] on link "Preschool & Pre-K" at bounding box center [870, 351] width 181 height 30
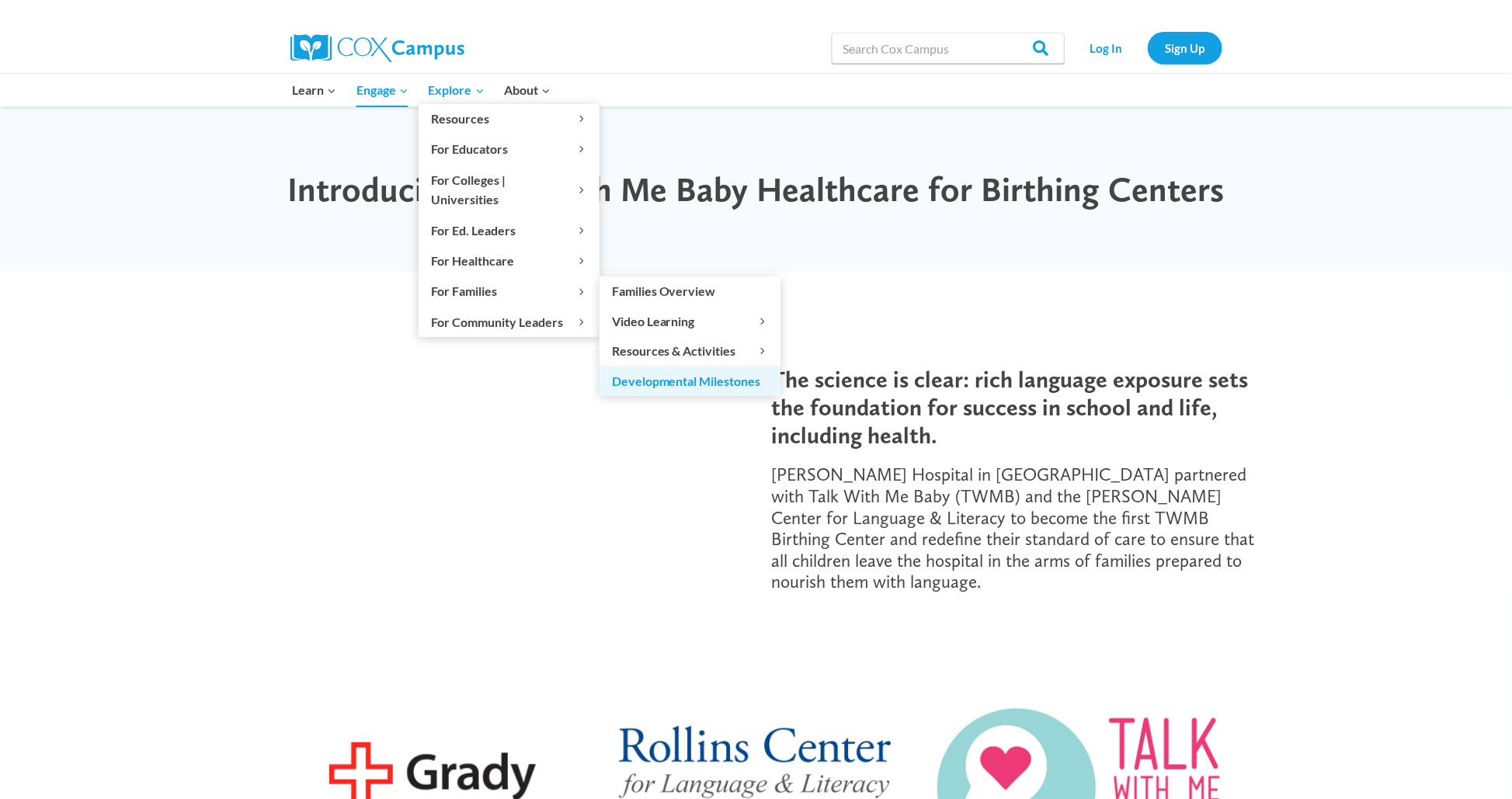
click at [728, 366] on link "Developmental Milestones" at bounding box center [690, 381] width 181 height 30
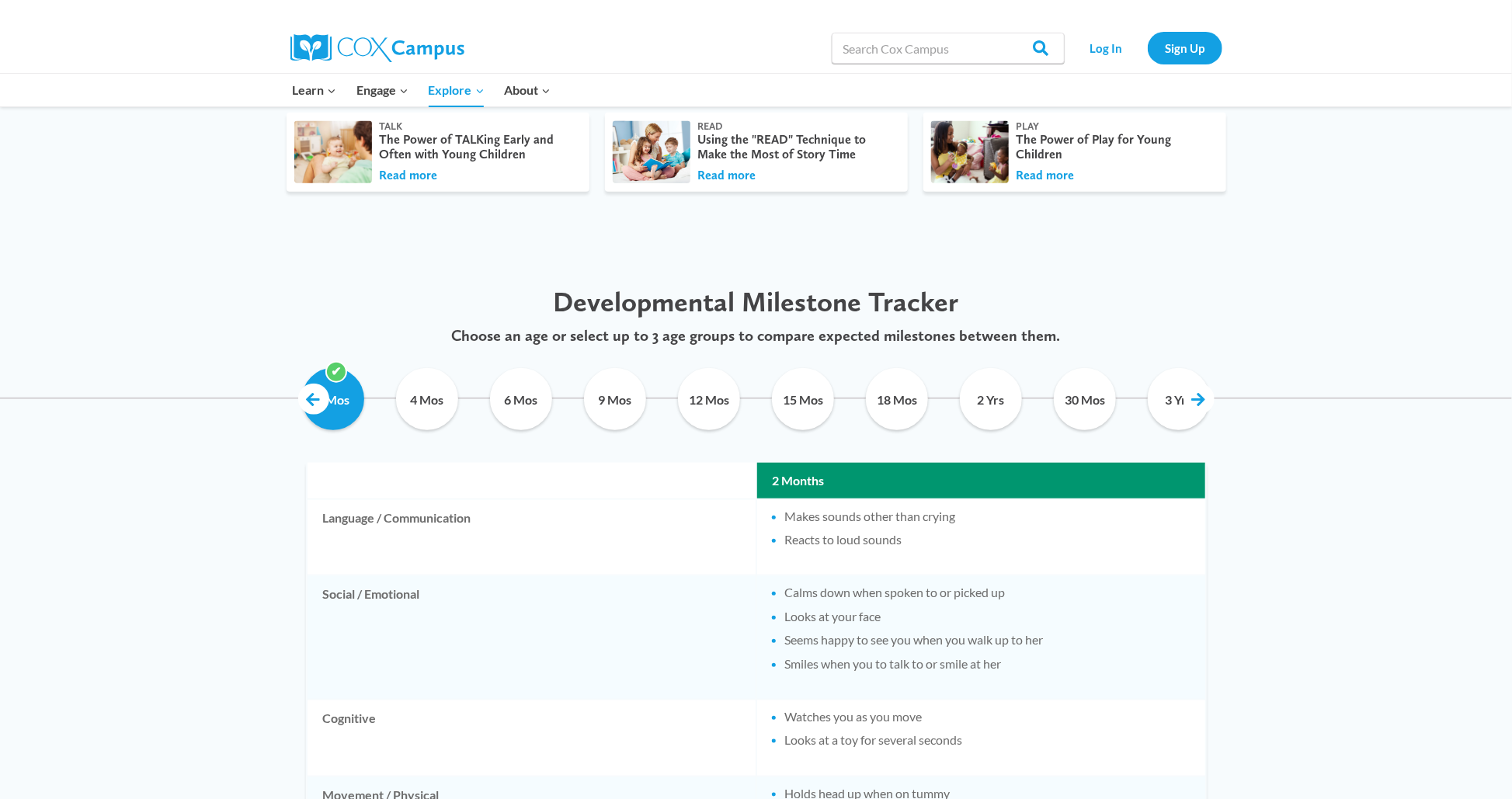
scroll to position [699, 0]
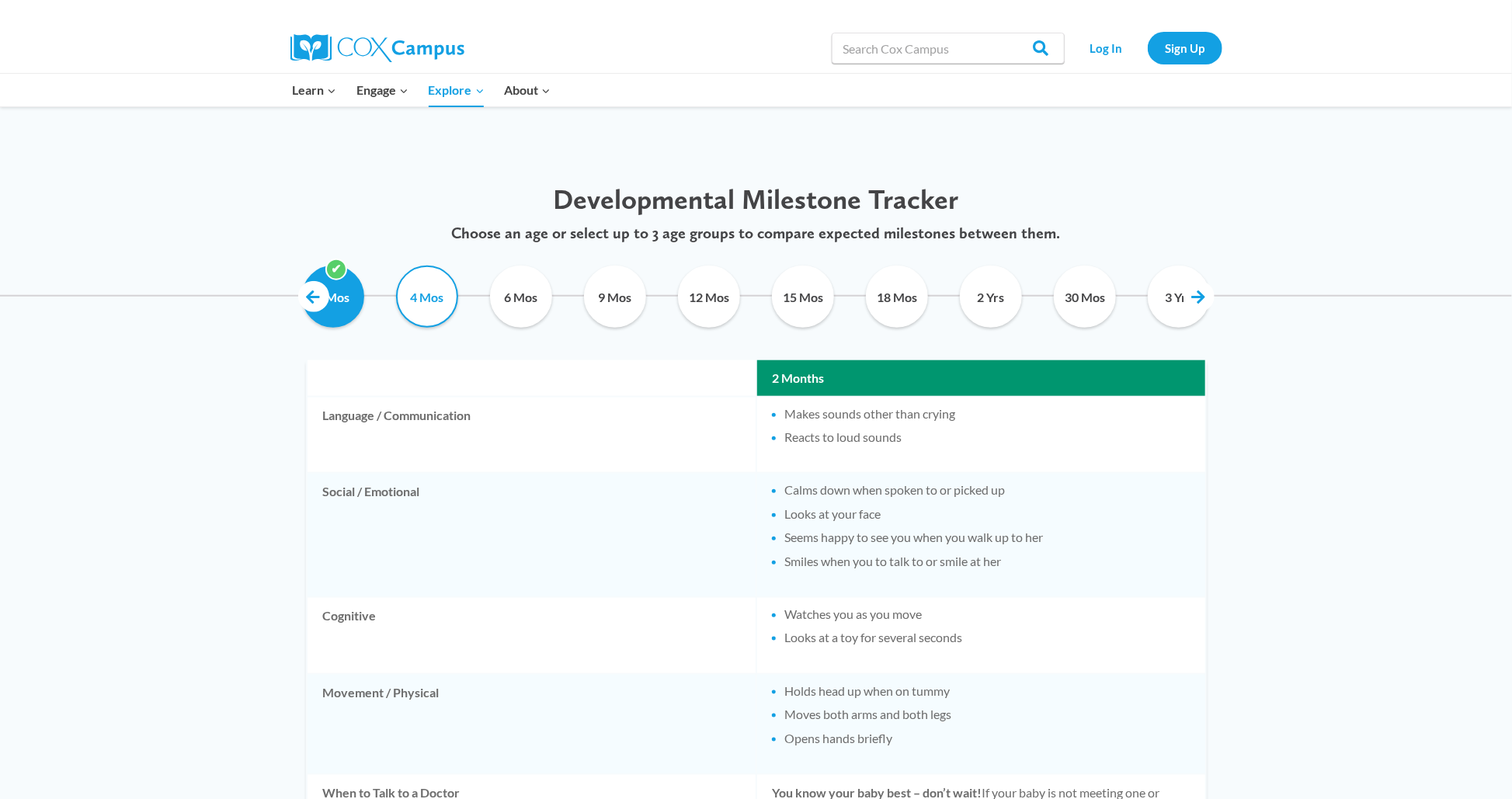
click at [413, 302] on input "4 Mos" at bounding box center [428, 296] width 71 height 62
checkbox input "true"
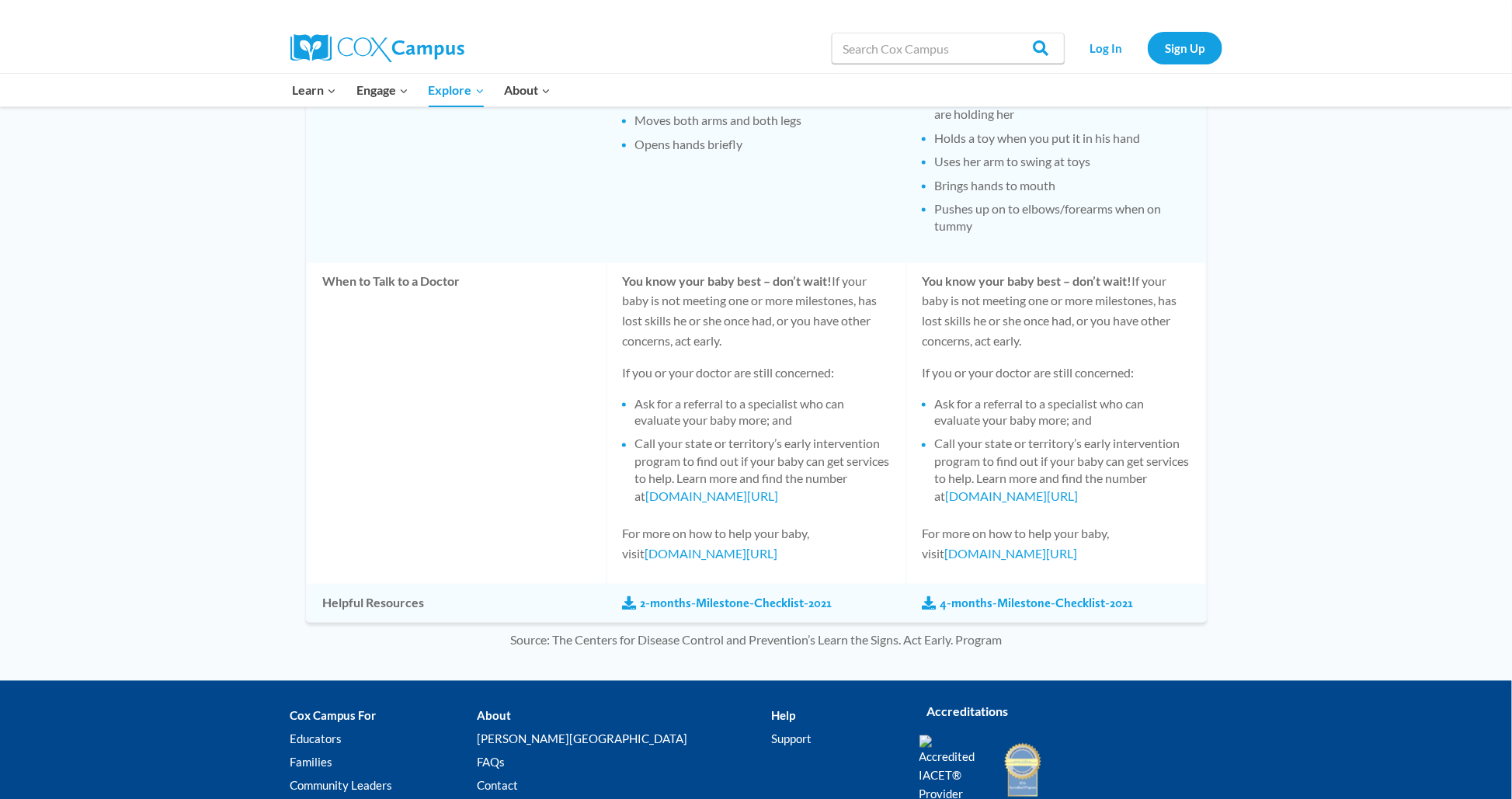
scroll to position [1398, 0]
